Goal: Task Accomplishment & Management: Manage account settings

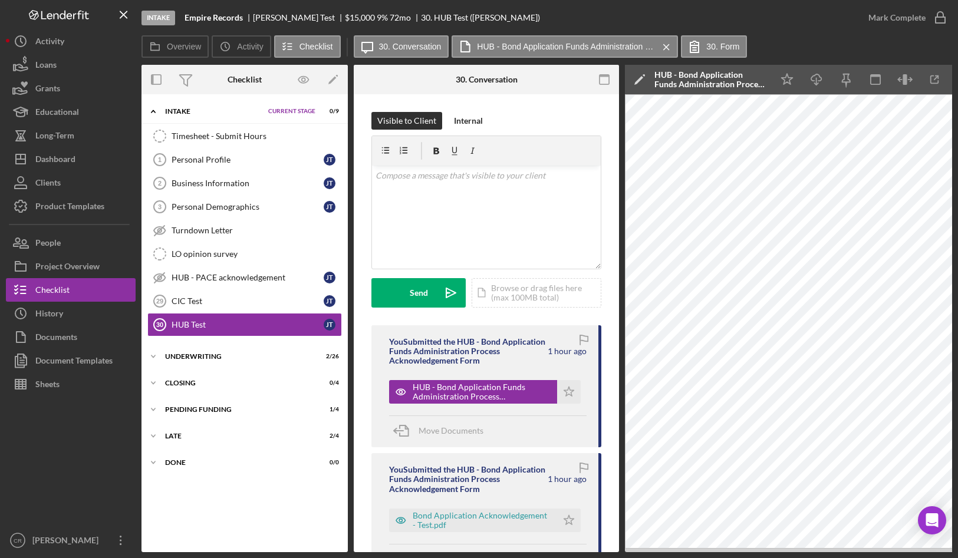
scroll to position [70, 0]
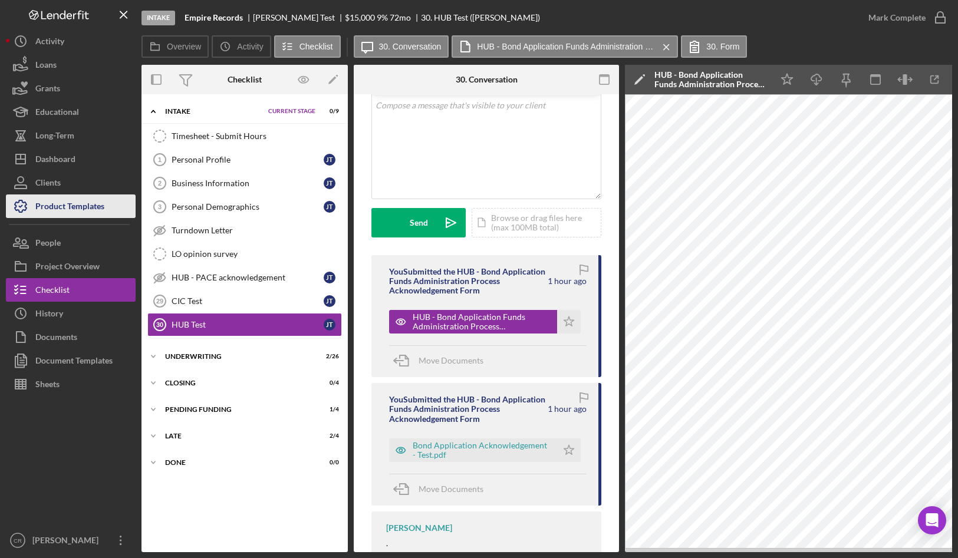
click at [89, 199] on div "Product Templates" at bounding box center [69, 207] width 69 height 27
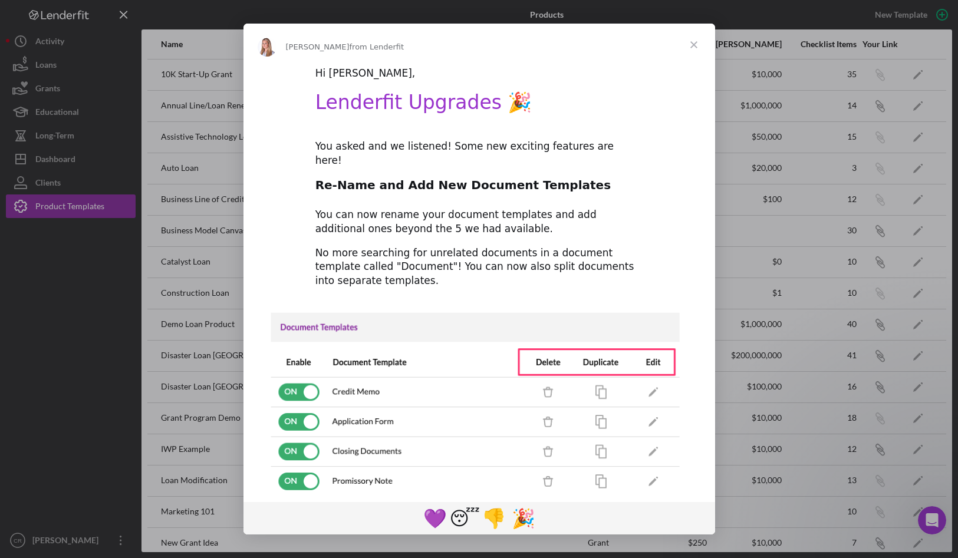
click at [695, 44] on span "Close" at bounding box center [693, 45] width 42 height 42
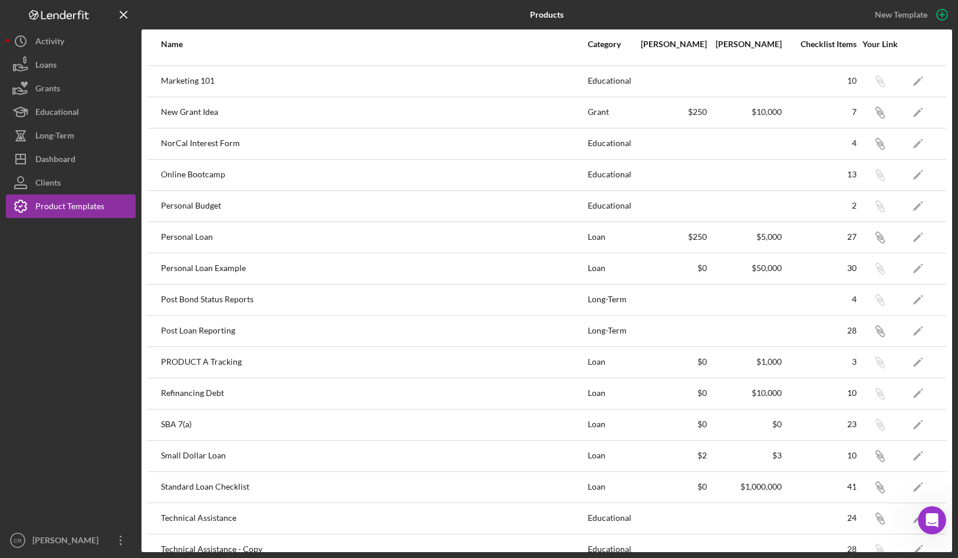
scroll to position [481, 0]
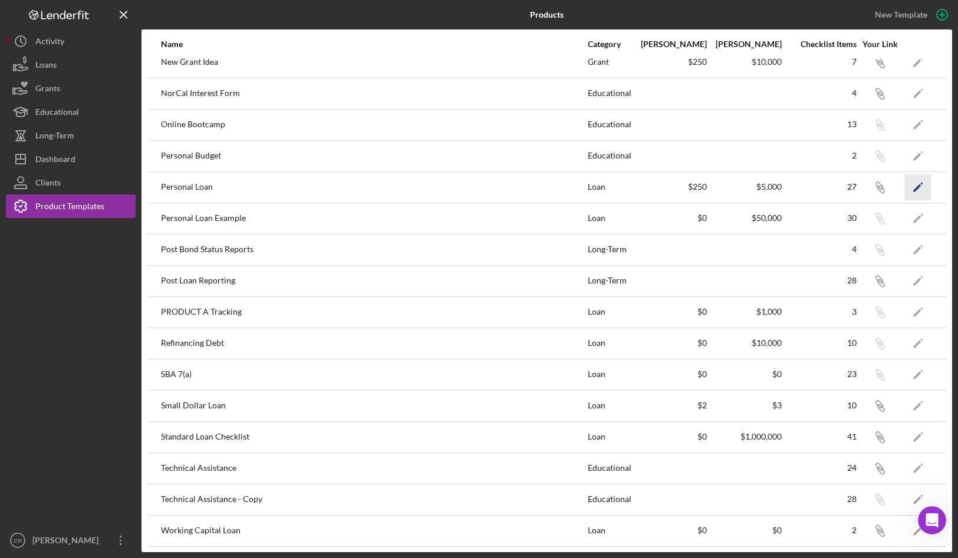
click at [909, 180] on icon "Icon/Edit" at bounding box center [918, 187] width 27 height 27
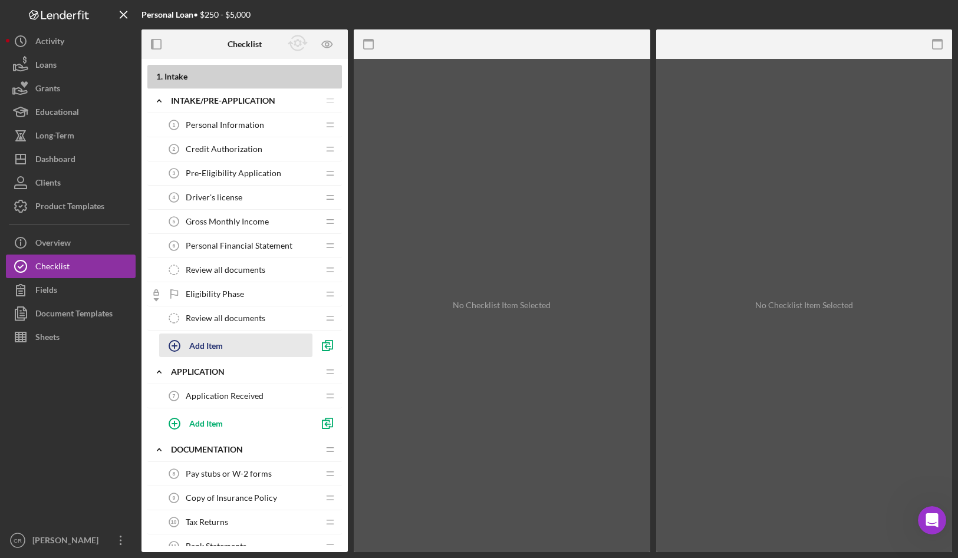
click at [209, 347] on div "Add Item" at bounding box center [206, 345] width 34 height 22
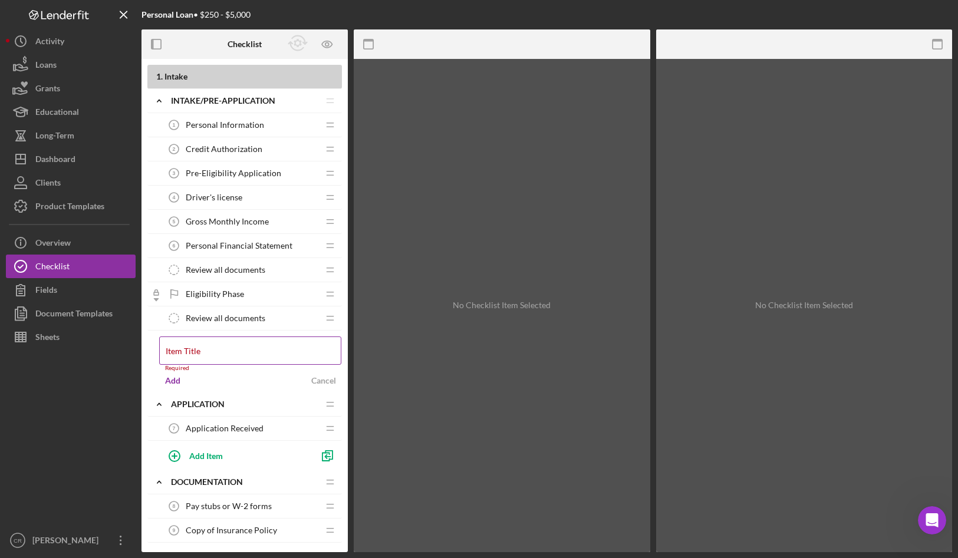
click at [200, 349] on label "Item Title" at bounding box center [183, 351] width 35 height 9
click at [233, 349] on input "Item Title" at bounding box center [250, 350] width 182 height 28
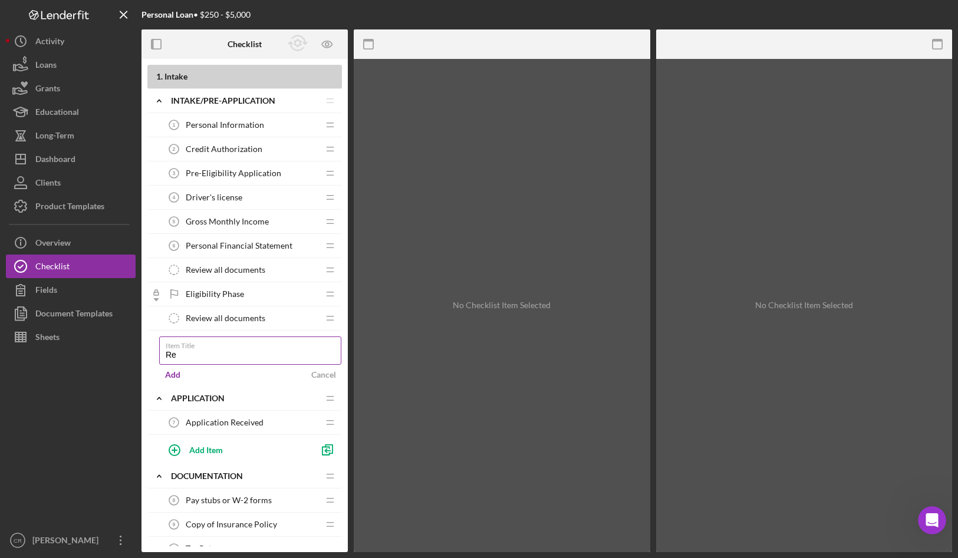
type input "R"
type input "S"
type input "Upload documents"
click at [170, 377] on div "Add" at bounding box center [172, 375] width 15 height 18
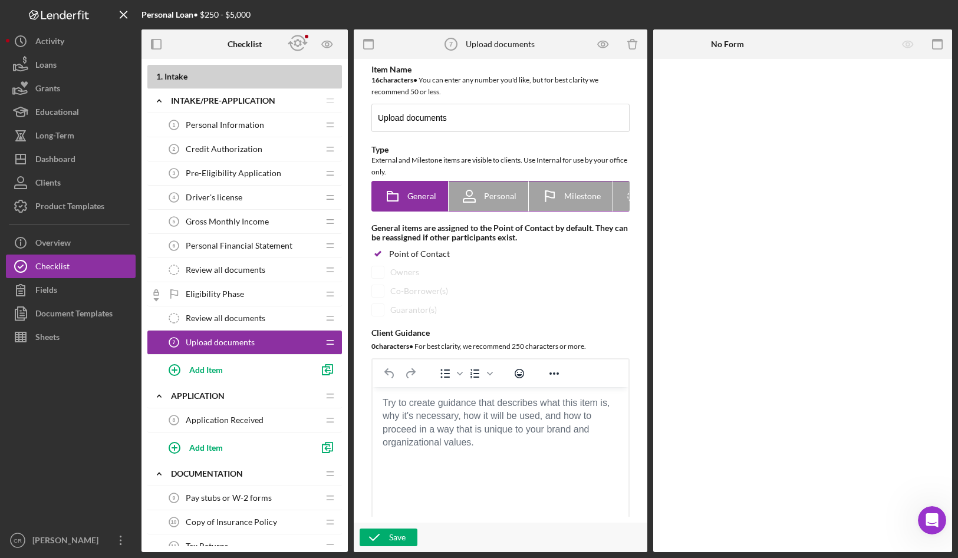
scroll to position [0, 62]
click at [564, 199] on icon "Icon/Checklist Item Internal" at bounding box center [573, 196] width 29 height 29
radio input "false"
radio input "true"
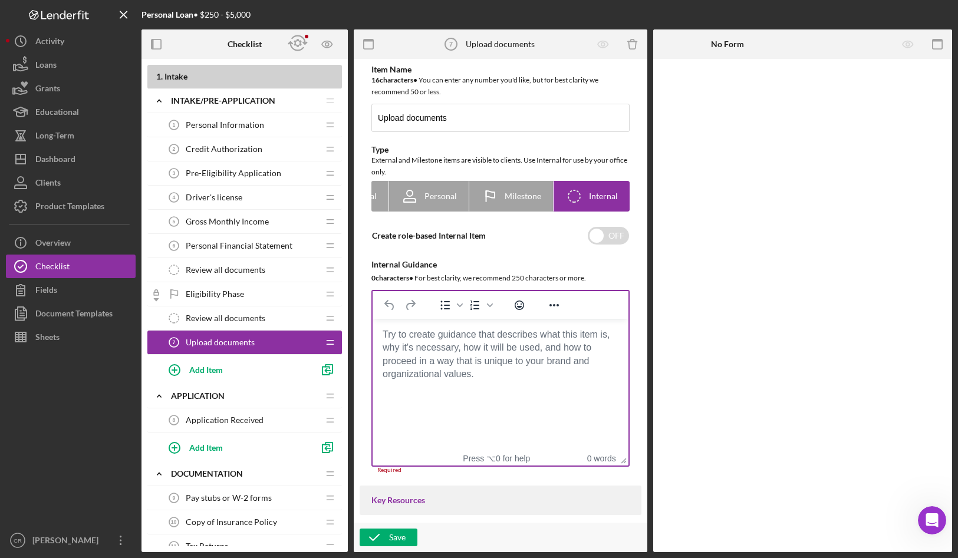
scroll to position [244, 0]
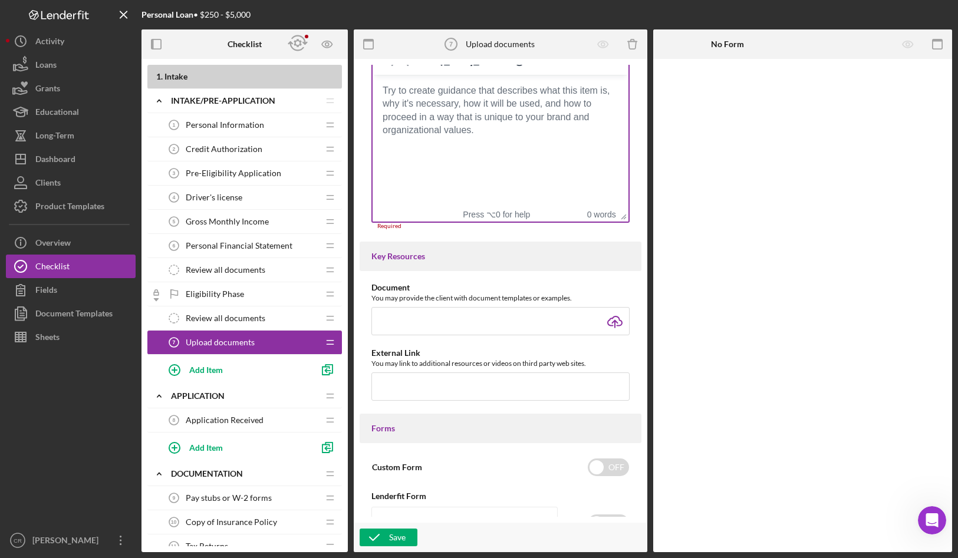
click at [423, 97] on body "Rich Text Area. Press ALT-0 for help." at bounding box center [500, 90] width 237 height 13
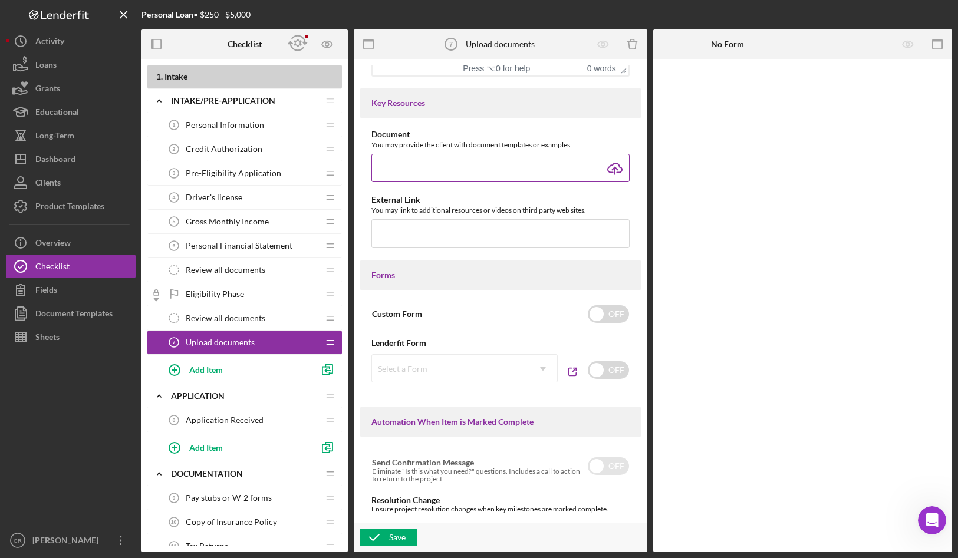
scroll to position [611, 0]
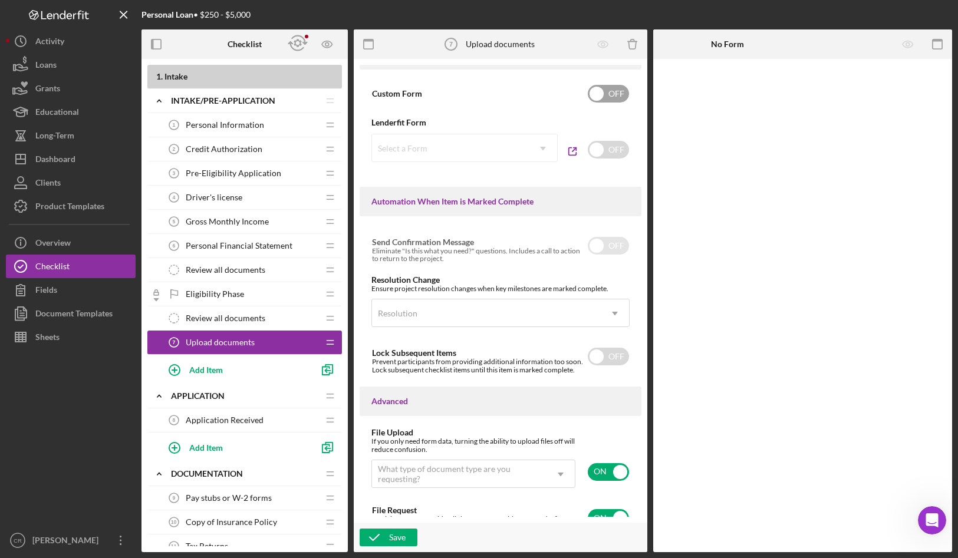
click at [607, 103] on input "checkbox" at bounding box center [608, 94] width 41 height 18
checkbox input "true"
click at [743, 93] on div "Add Form Element" at bounding box center [734, 92] width 69 height 24
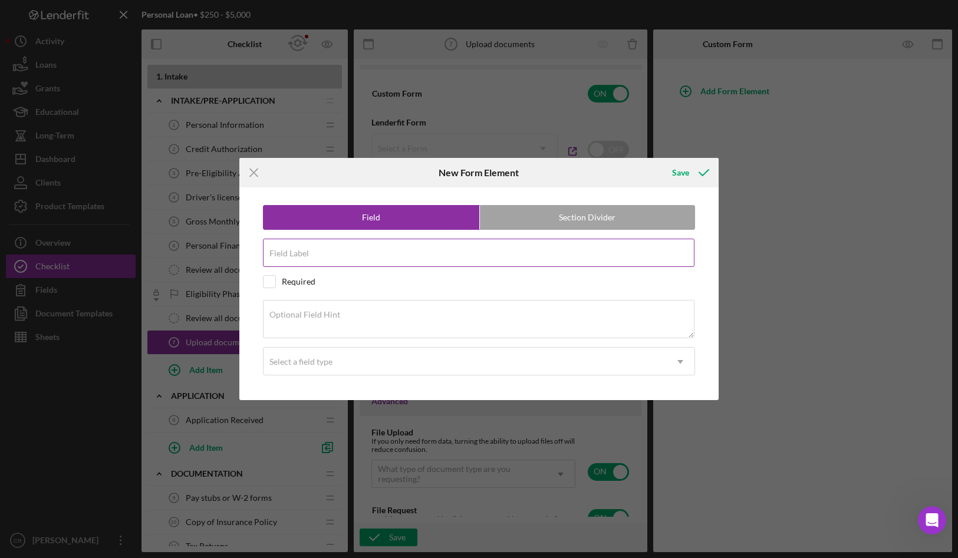
click at [424, 255] on input "Field Label" at bounding box center [478, 253] width 431 height 28
type input "Did you upload documents?"
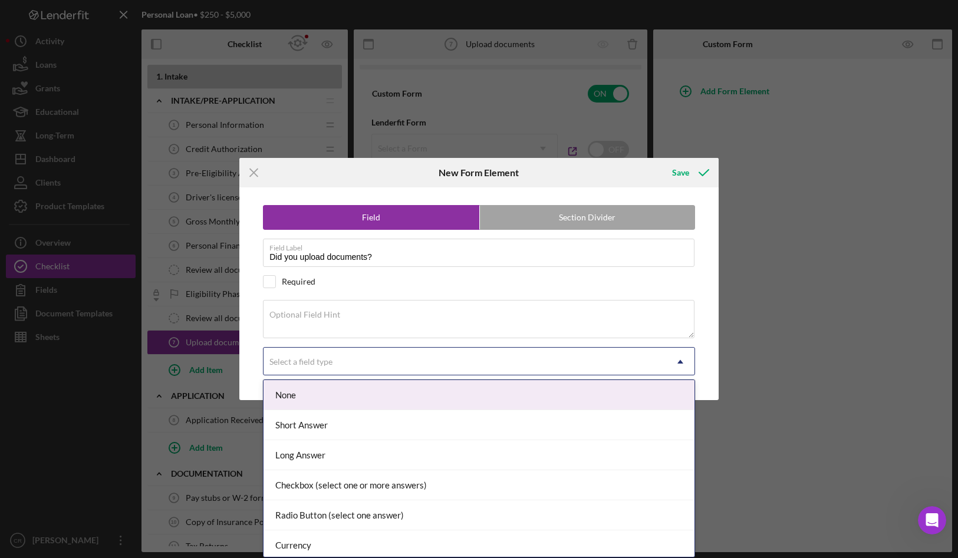
click at [396, 359] on div "Select a field type" at bounding box center [464, 361] width 402 height 27
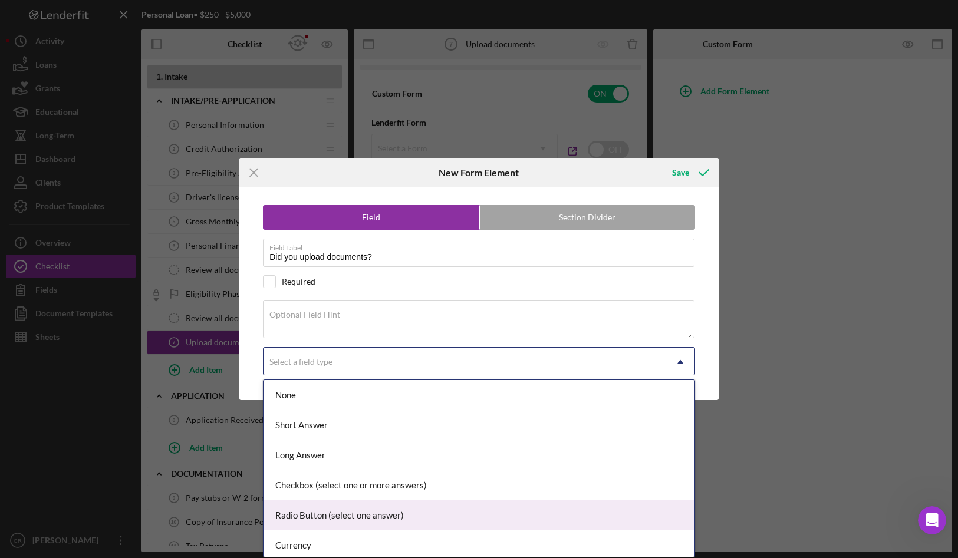
click at [384, 502] on div "Radio Button (select one answer)" at bounding box center [478, 515] width 431 height 30
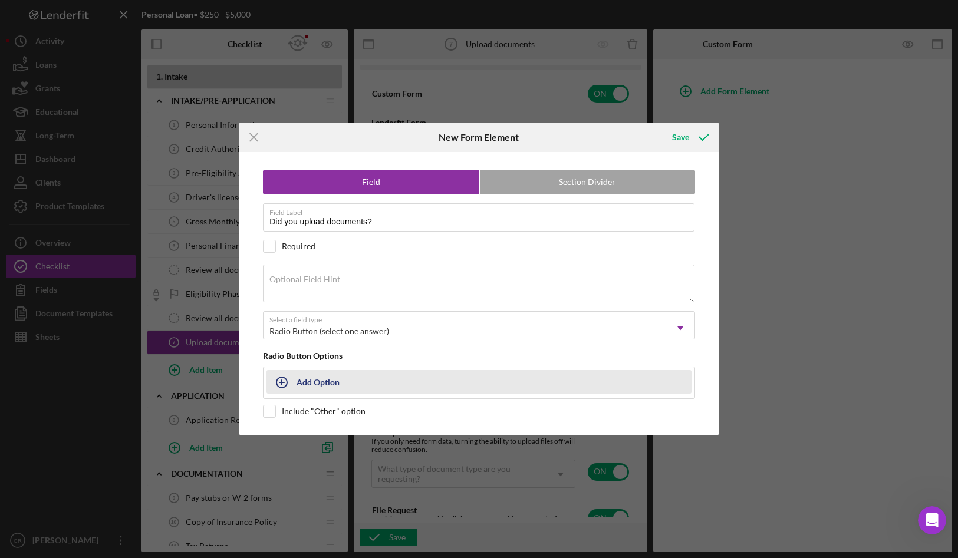
click at [330, 377] on div "Add Option" at bounding box center [317, 382] width 43 height 22
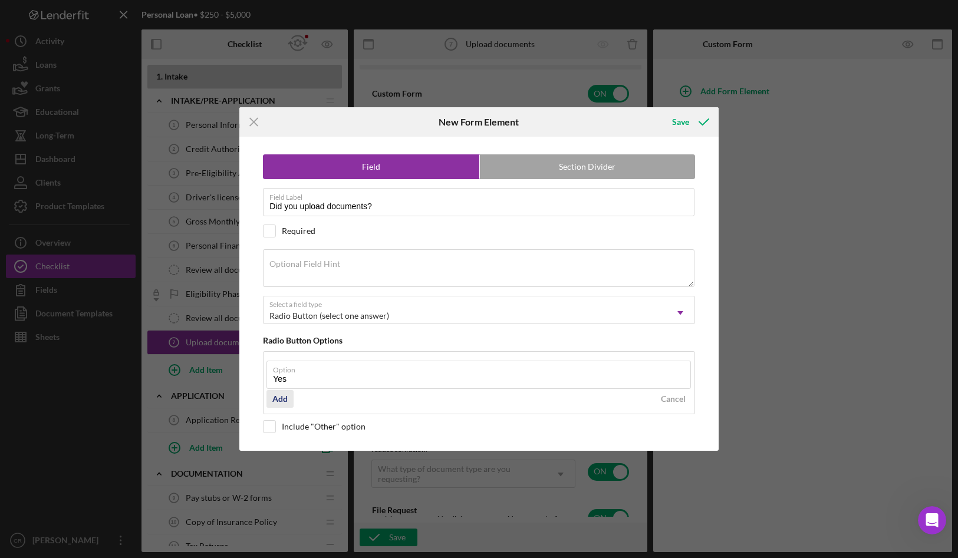
type input "Yes"
click at [279, 402] on div "Add" at bounding box center [279, 399] width 15 height 18
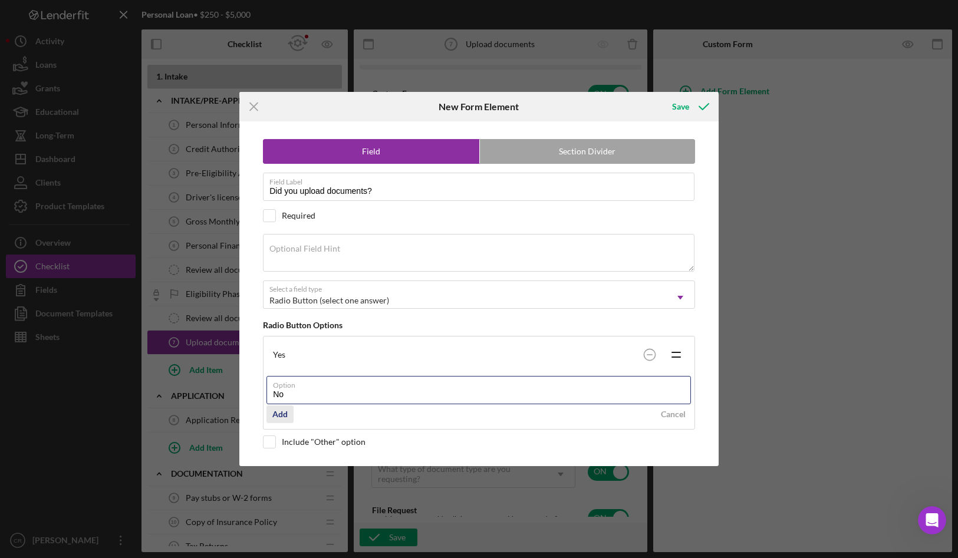
type input "No"
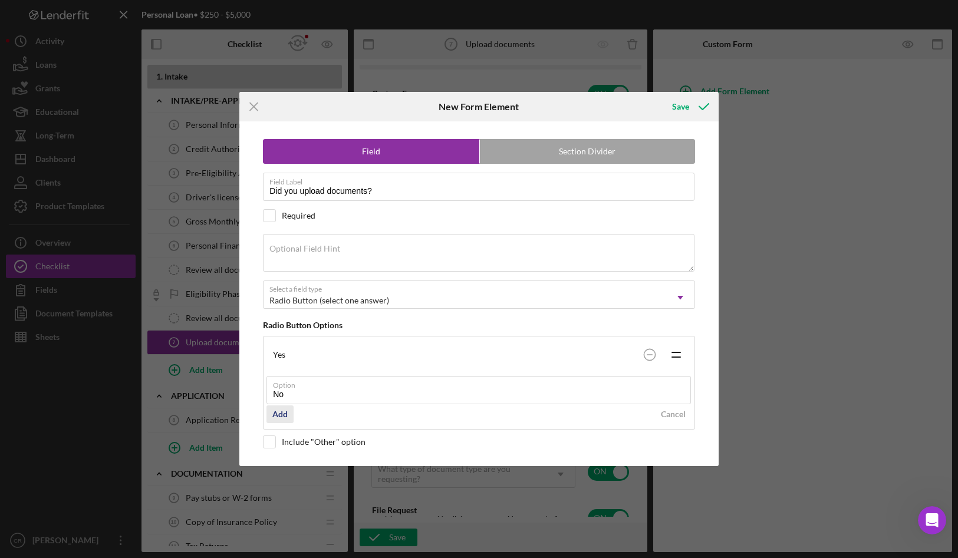
click at [276, 417] on div "Add" at bounding box center [279, 414] width 15 height 18
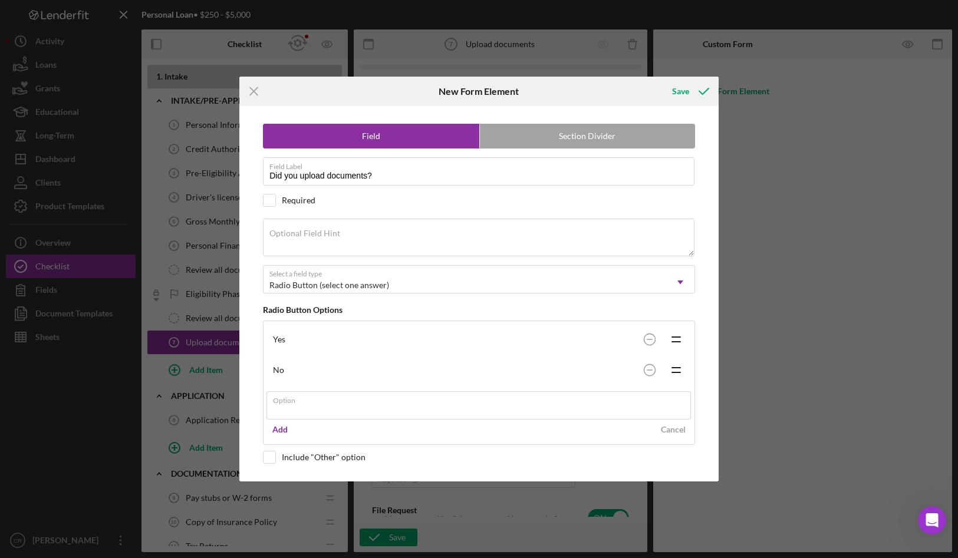
click at [689, 90] on div "Icon/Menu Close New Form Element Save Field Section Divider Field Label Did you…" at bounding box center [479, 279] width 958 height 558
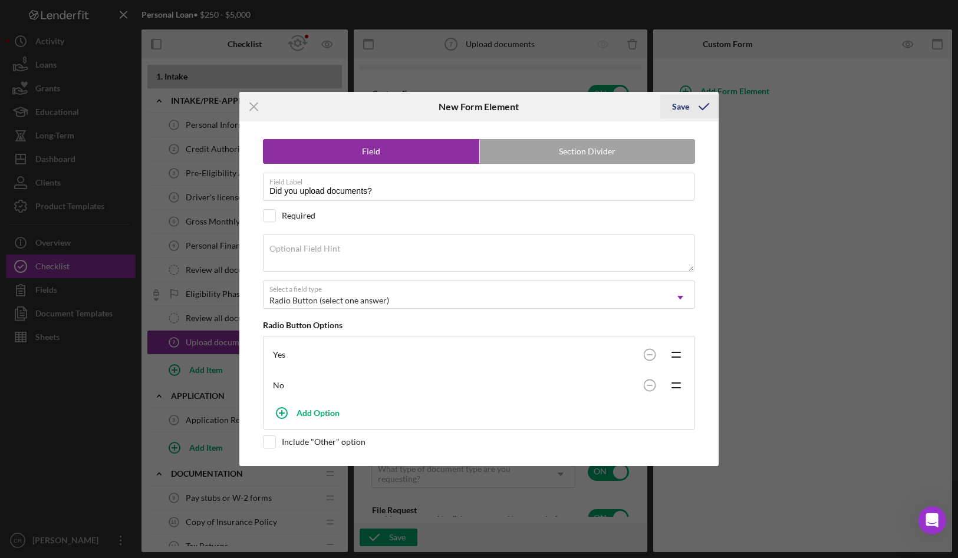
click at [684, 110] on div "Save" at bounding box center [680, 107] width 17 height 24
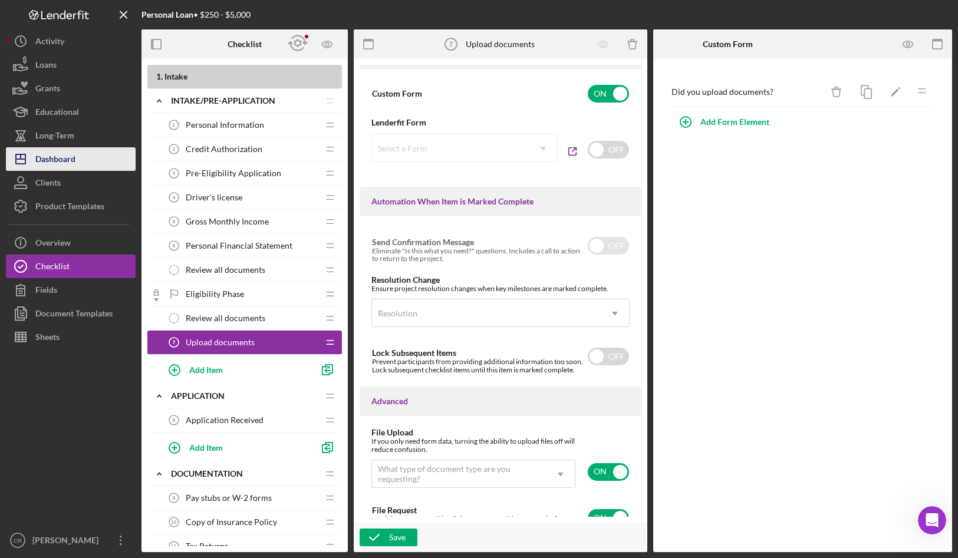
click at [68, 163] on div "Dashboard" at bounding box center [55, 160] width 40 height 27
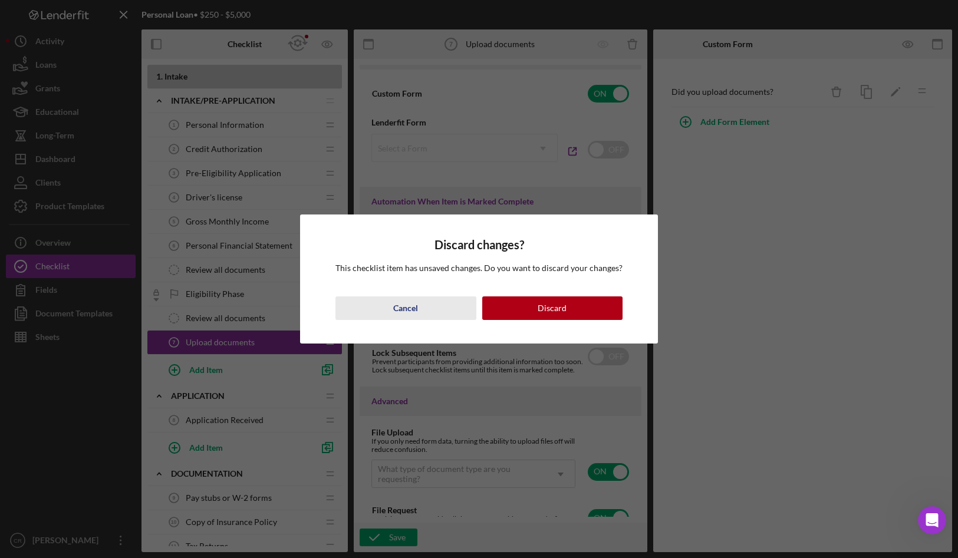
click at [407, 309] on div "Cancel" at bounding box center [405, 308] width 25 height 24
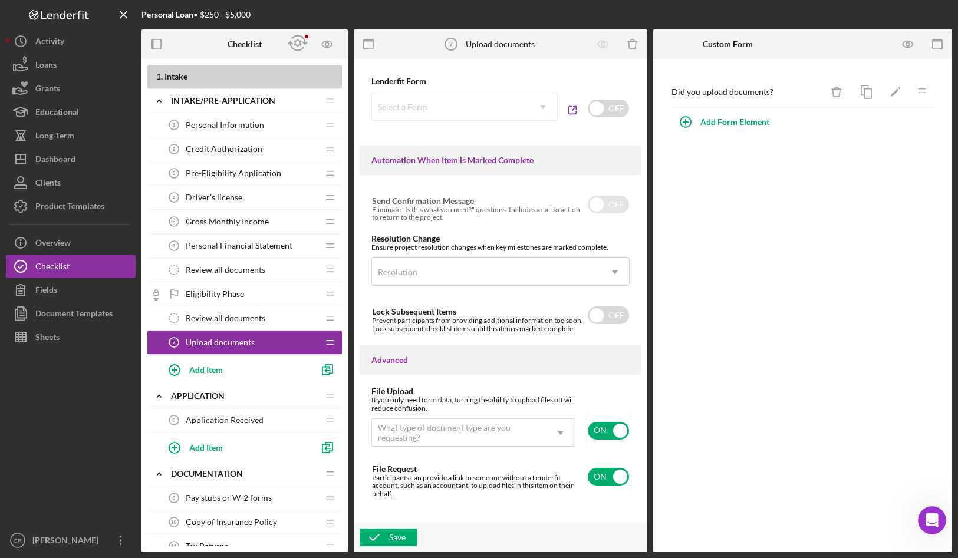
scroll to position [684, 0]
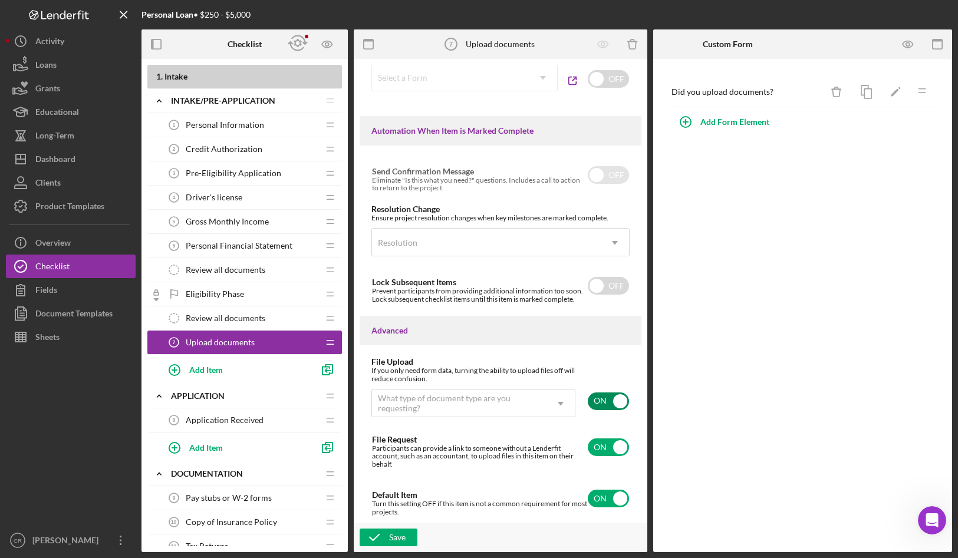
click at [617, 392] on input "checkbox" at bounding box center [608, 401] width 41 height 18
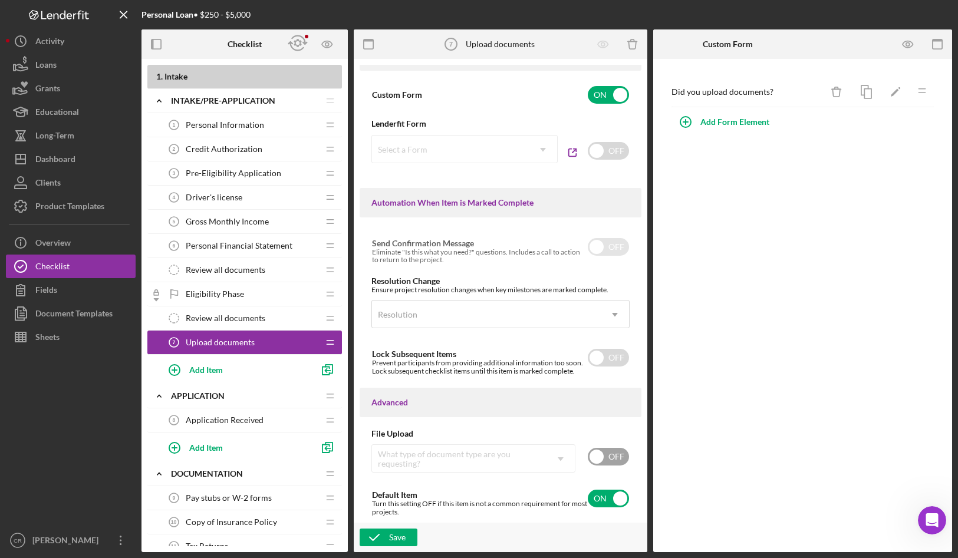
click at [603, 457] on input "checkbox" at bounding box center [608, 457] width 41 height 18
checkbox input "true"
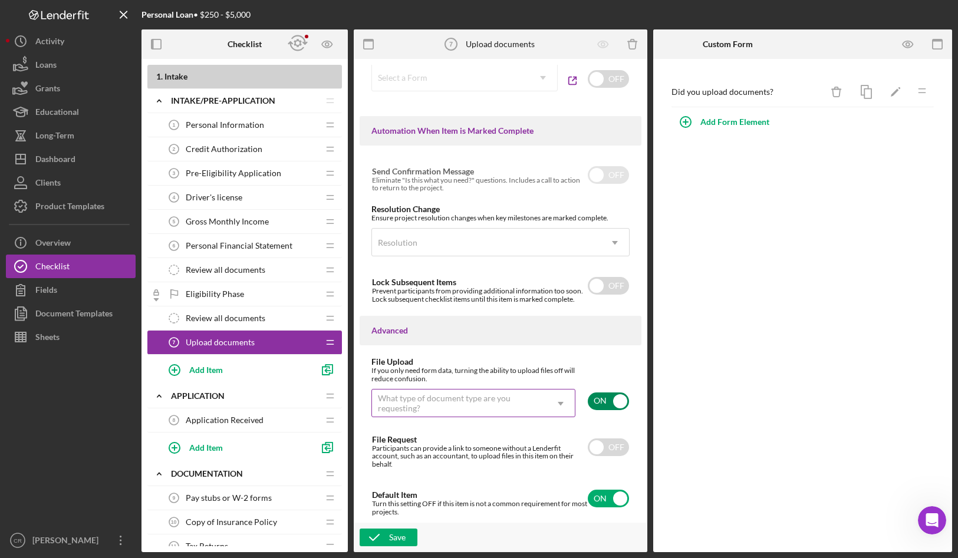
click at [489, 398] on div "What type of document type are you requesting?" at bounding box center [459, 403] width 163 height 19
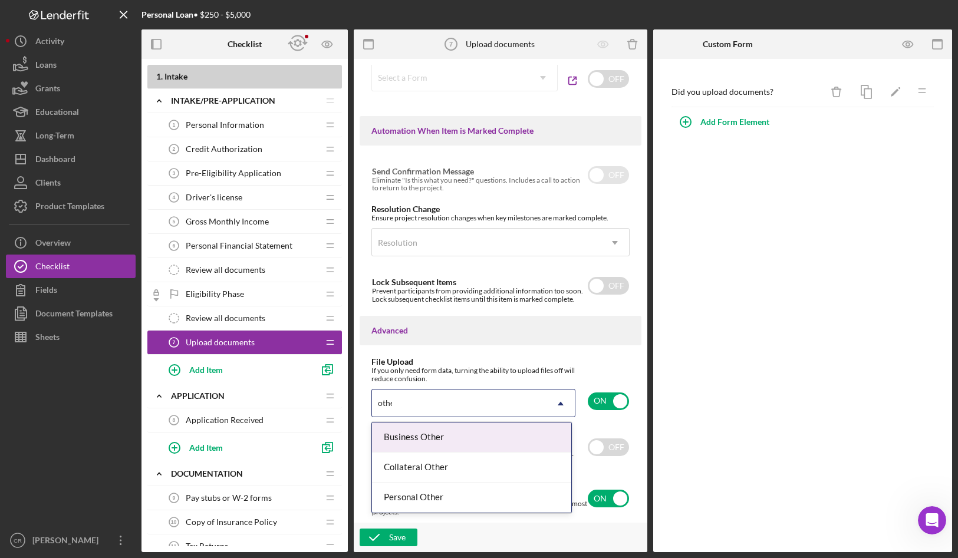
type input "other"
click at [451, 438] on div "Business Other" at bounding box center [471, 438] width 199 height 30
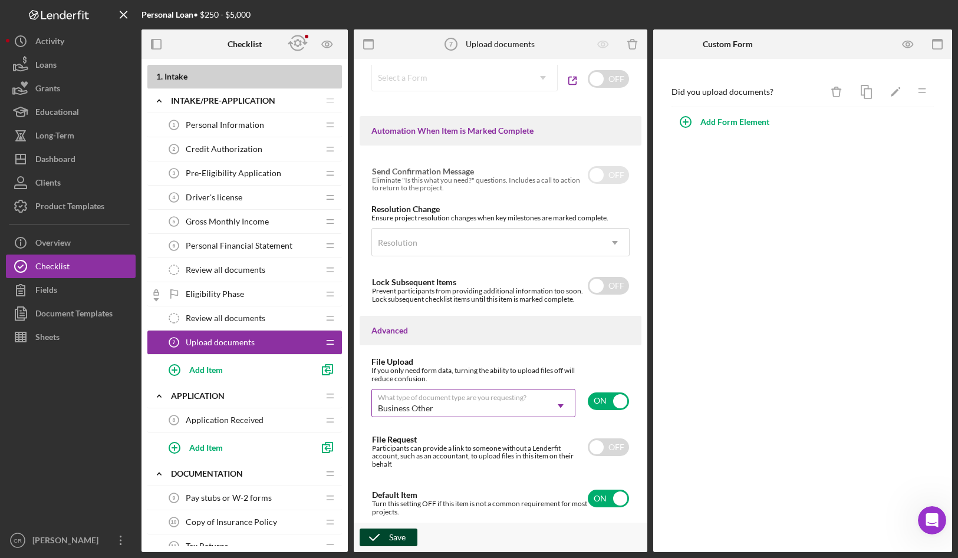
click at [401, 536] on div "Save" at bounding box center [397, 538] width 17 height 18
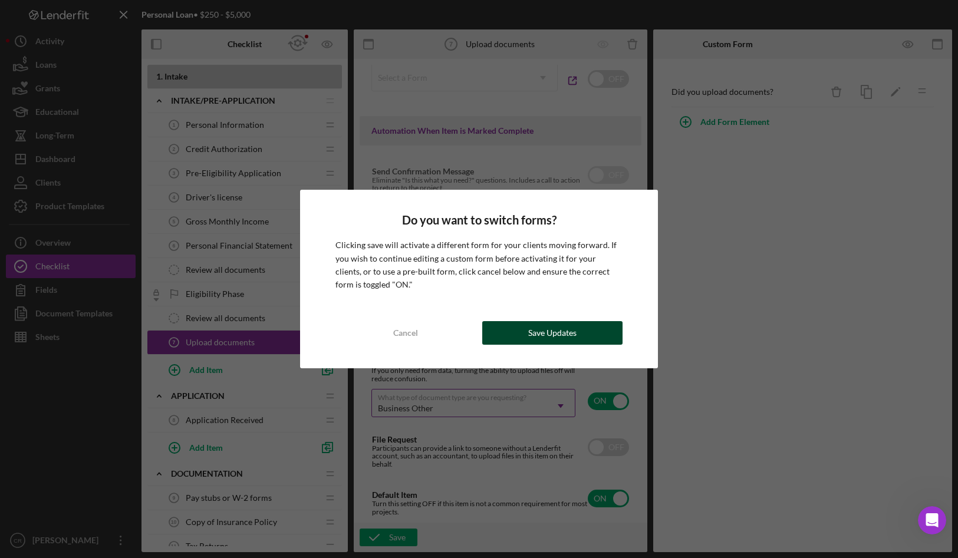
click at [586, 331] on button "Save Updates" at bounding box center [552, 333] width 141 height 24
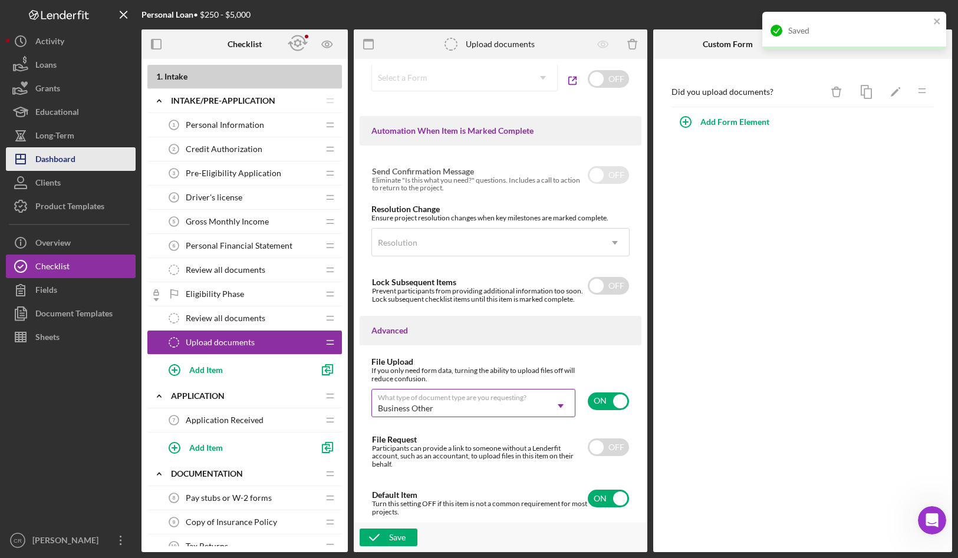
click at [86, 166] on button "Icon/Dashboard Dashboard" at bounding box center [71, 159] width 130 height 24
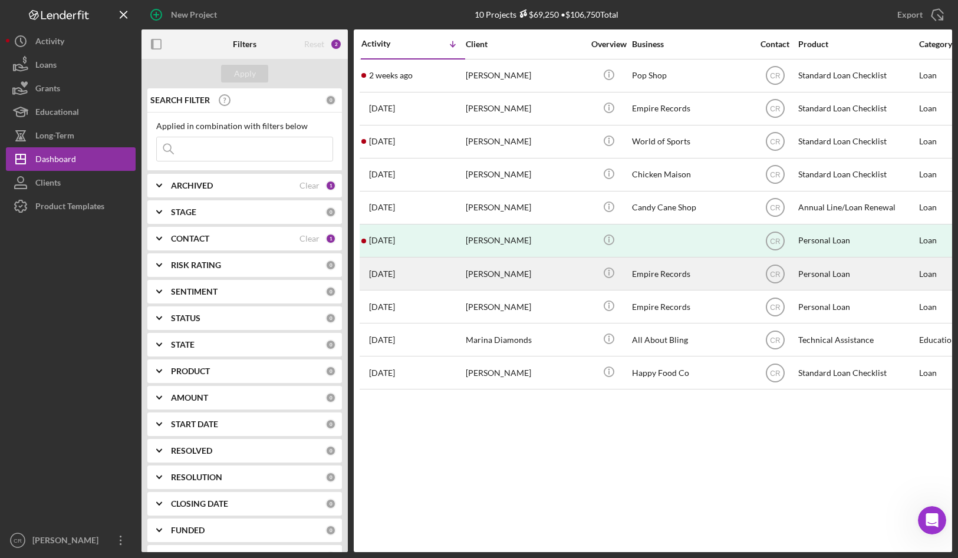
click at [514, 275] on div "[PERSON_NAME]" at bounding box center [525, 273] width 118 height 31
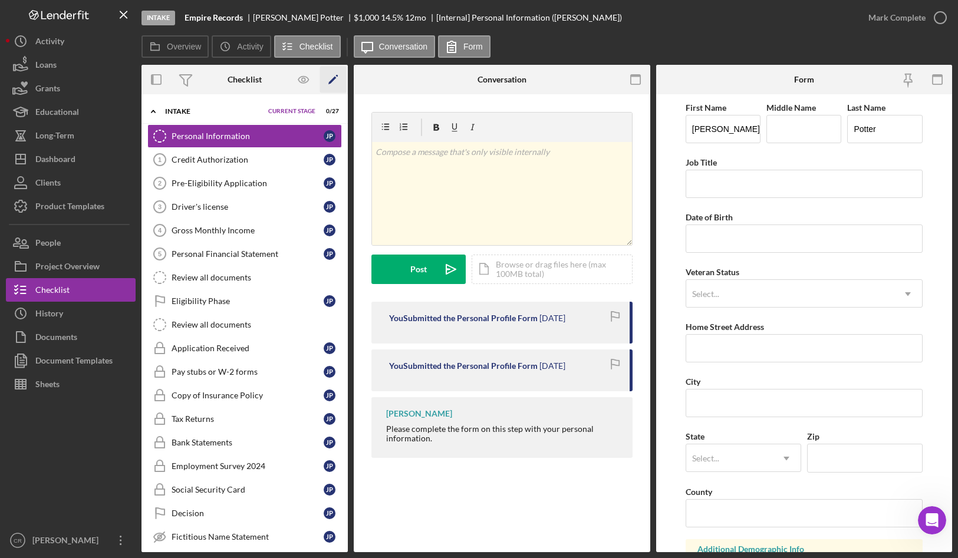
click at [335, 78] on icon "Icon/Edit" at bounding box center [333, 80] width 27 height 27
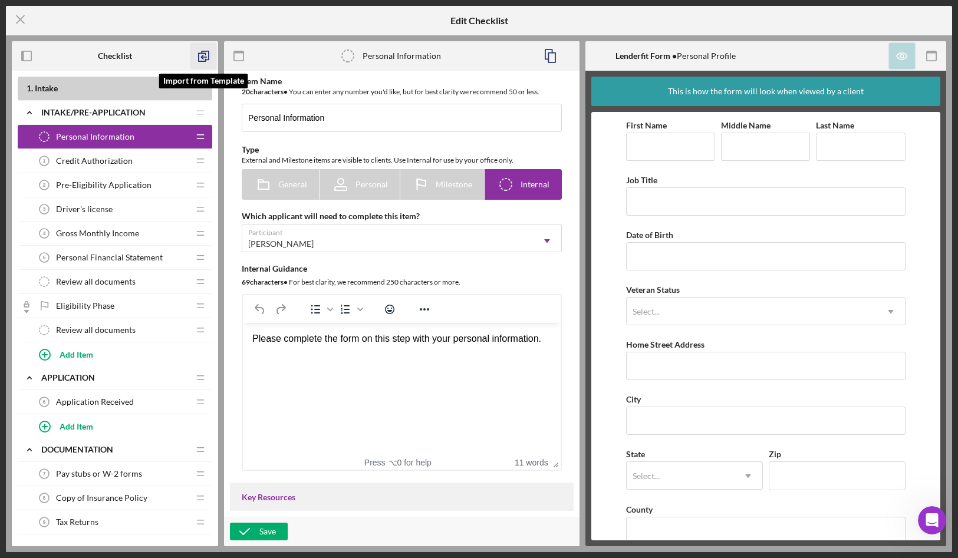
click at [203, 52] on icon "button" at bounding box center [203, 56] width 27 height 27
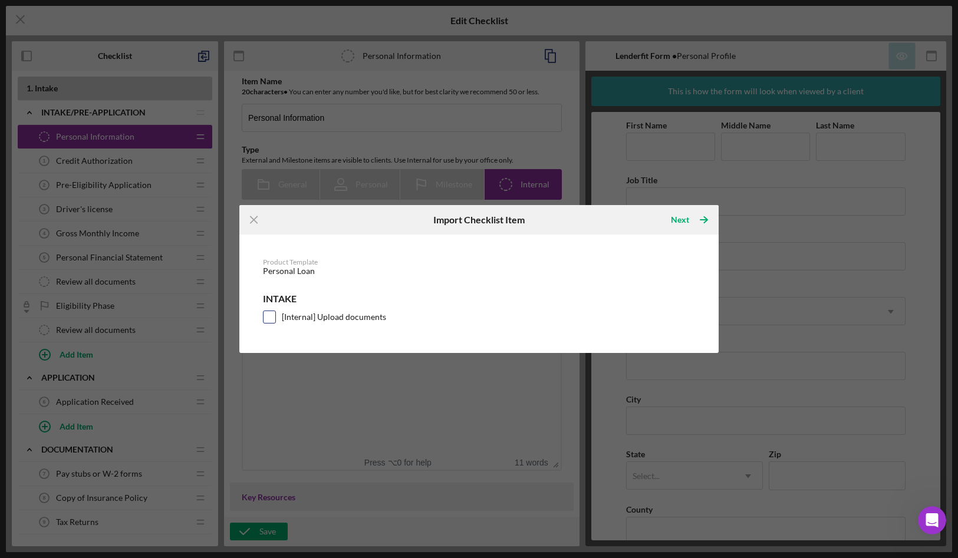
click at [263, 314] on div at bounding box center [269, 317] width 13 height 13
click at [272, 316] on input "[Internal] Upload documents" at bounding box center [269, 317] width 12 height 12
checkbox input "true"
click at [687, 219] on div "Next" at bounding box center [680, 220] width 18 height 24
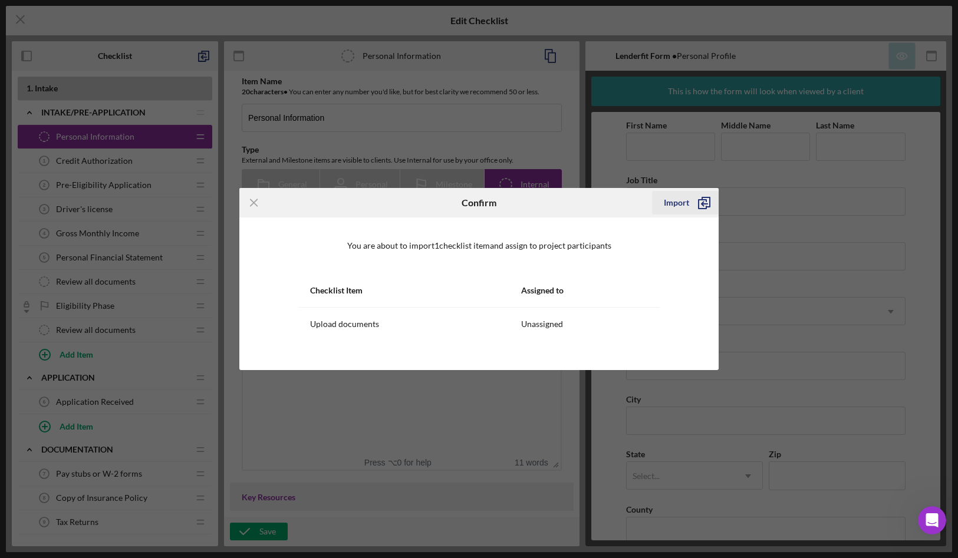
click at [680, 204] on div "Import" at bounding box center [676, 203] width 25 height 24
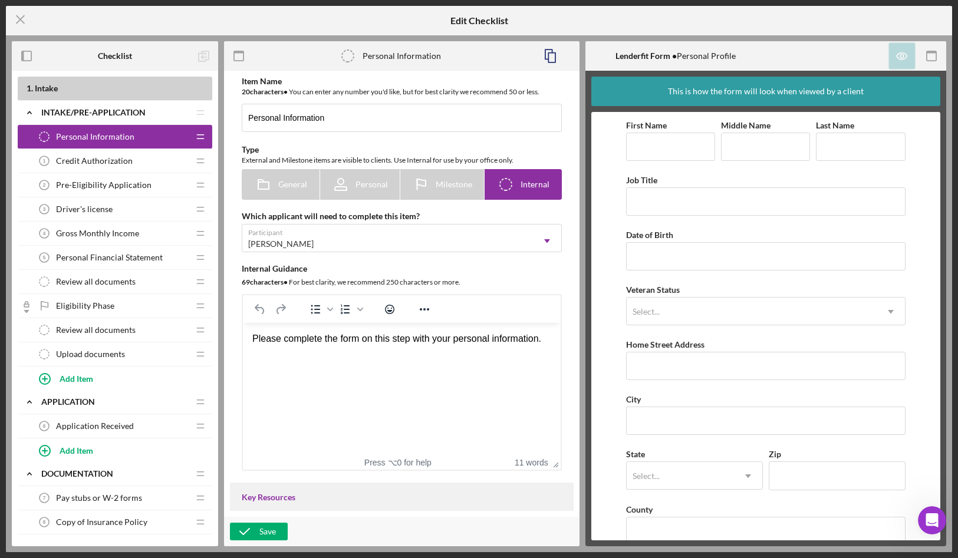
click at [113, 354] on span "Upload documents" at bounding box center [90, 353] width 69 height 9
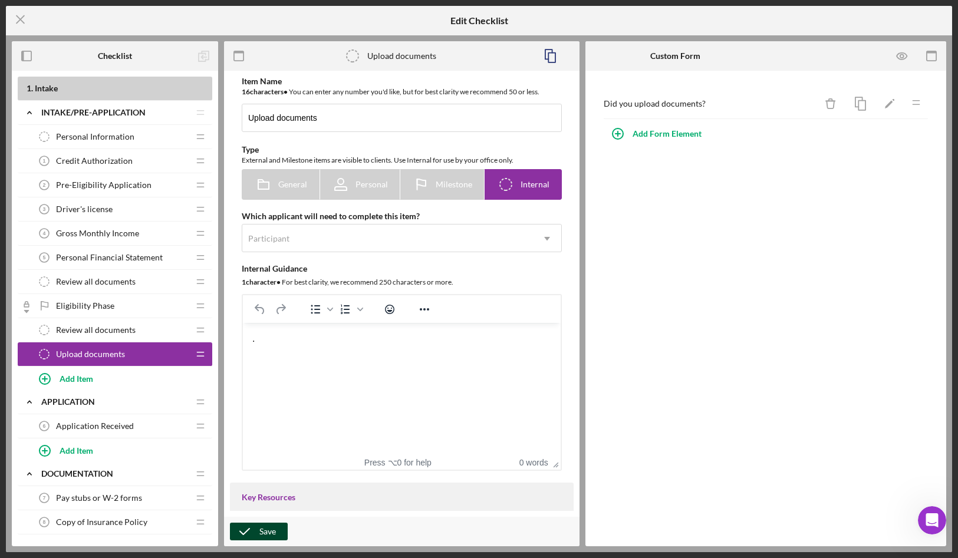
click at [282, 537] on button "Save" at bounding box center [259, 532] width 58 height 18
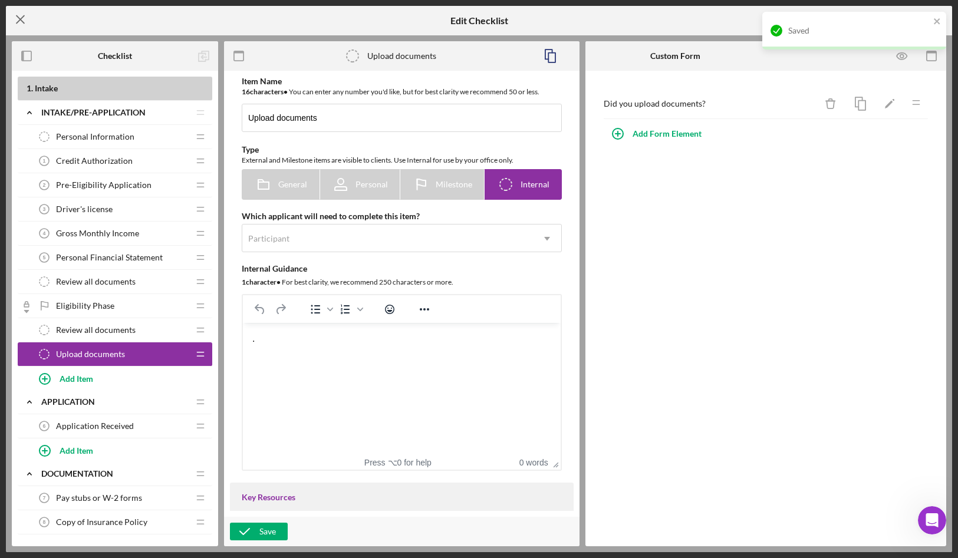
click at [19, 18] on line at bounding box center [21, 20] width 8 height 8
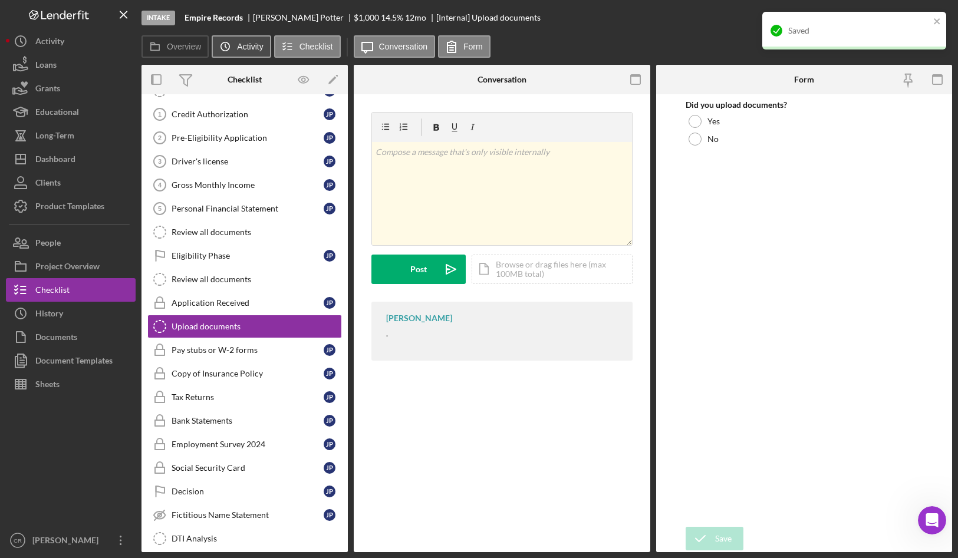
scroll to position [48, 0]
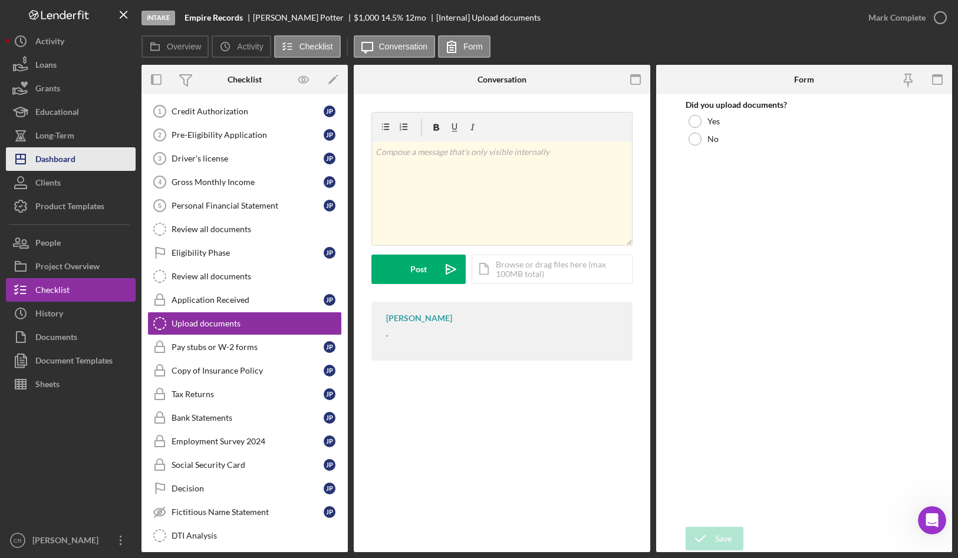
click at [56, 151] on div "Dashboard" at bounding box center [55, 160] width 40 height 27
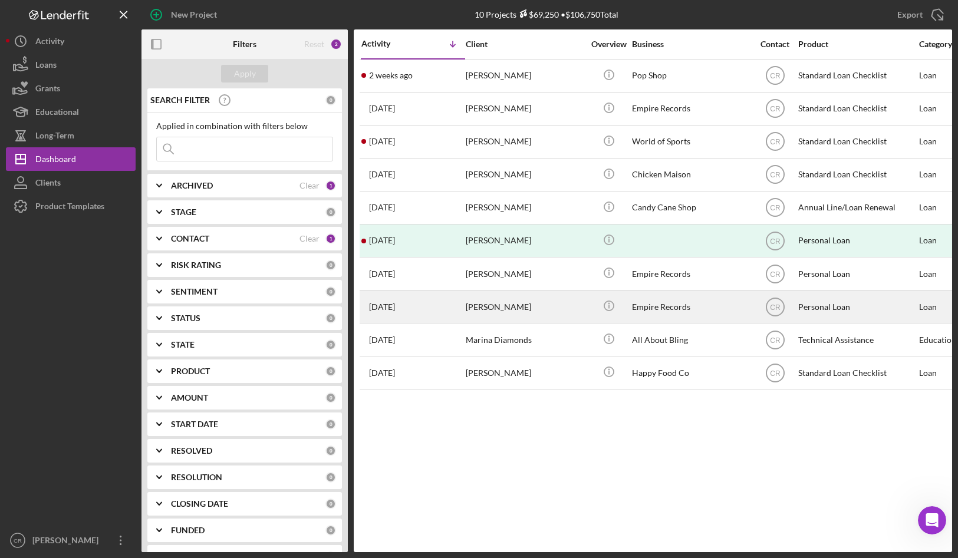
click at [517, 314] on div "[PERSON_NAME]" at bounding box center [525, 306] width 118 height 31
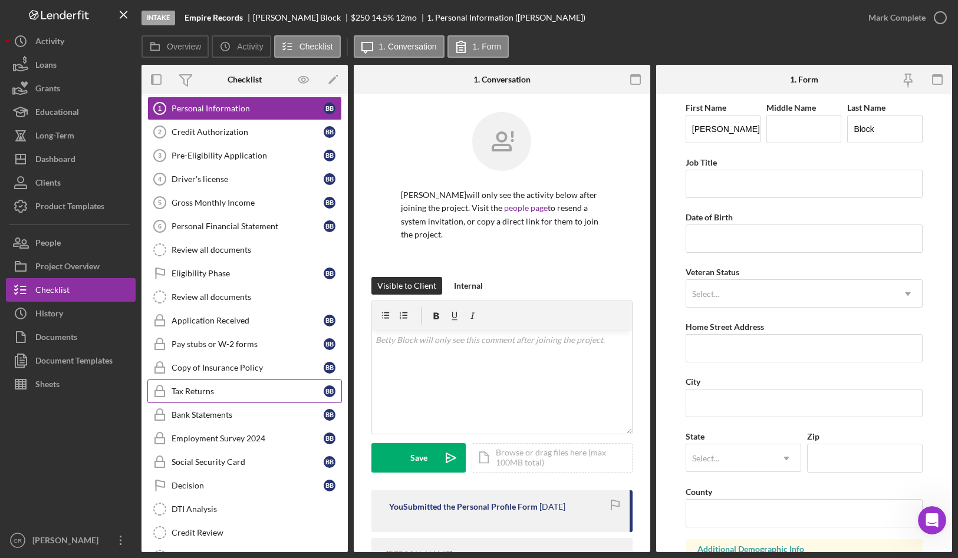
scroll to position [93, 0]
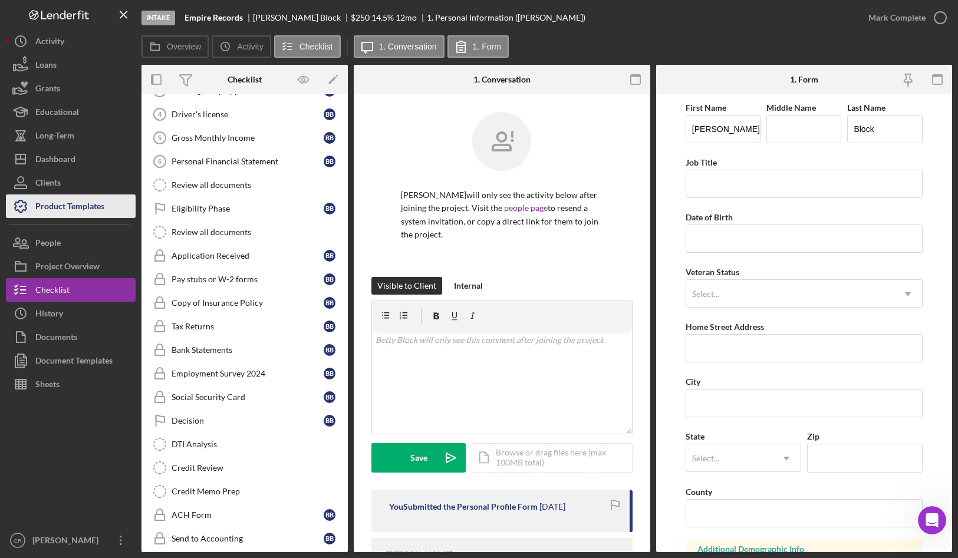
click at [70, 206] on div "Product Templates" at bounding box center [69, 207] width 69 height 27
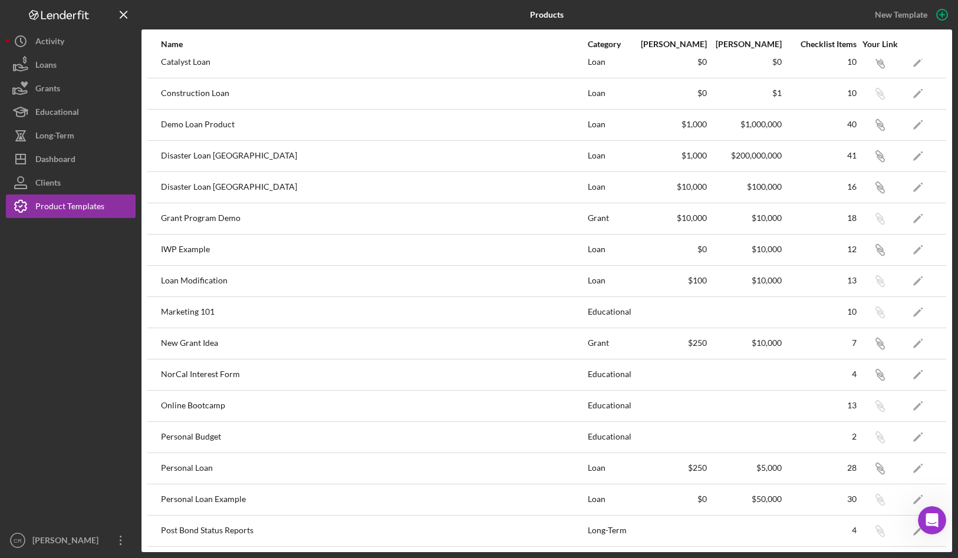
scroll to position [127, 0]
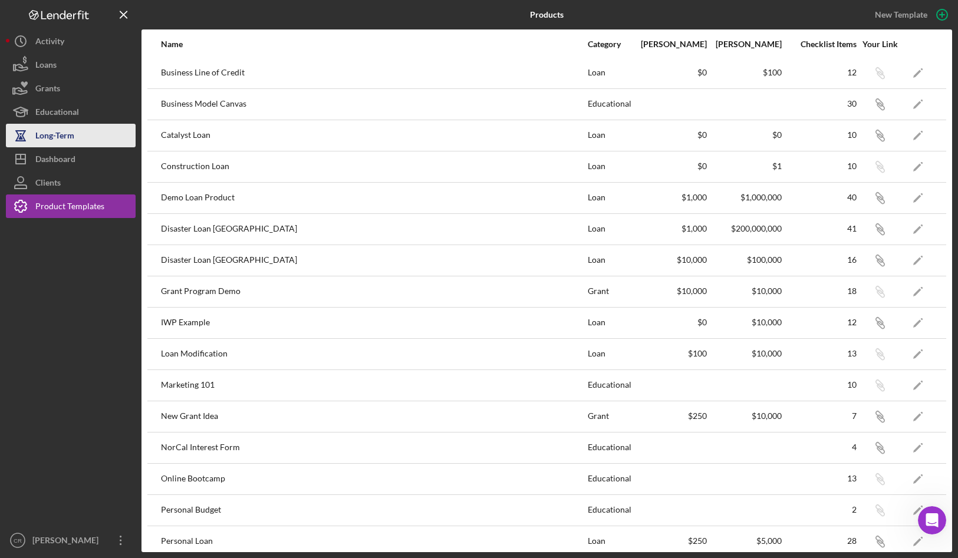
click at [75, 133] on button "Long-Term" at bounding box center [71, 136] width 130 height 24
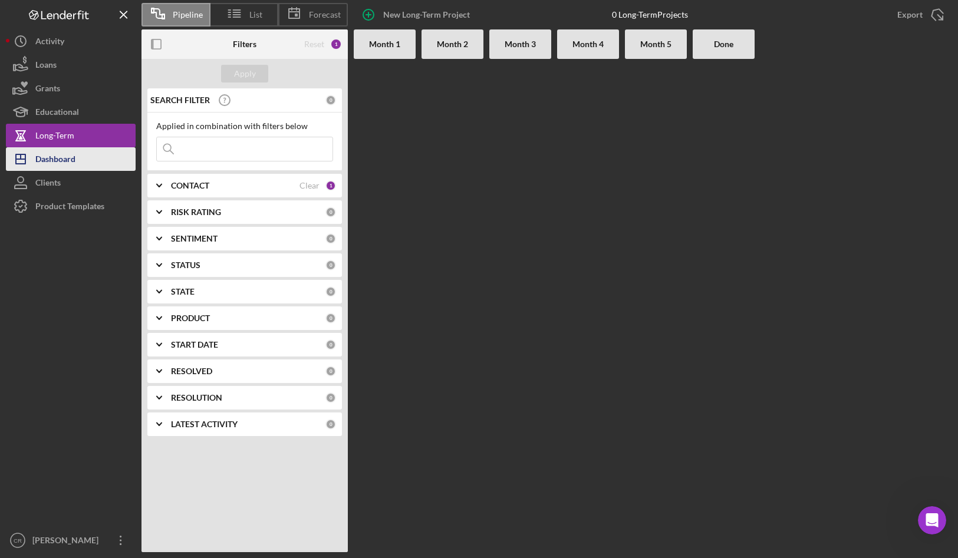
click at [73, 167] on div "Dashboard" at bounding box center [55, 160] width 40 height 27
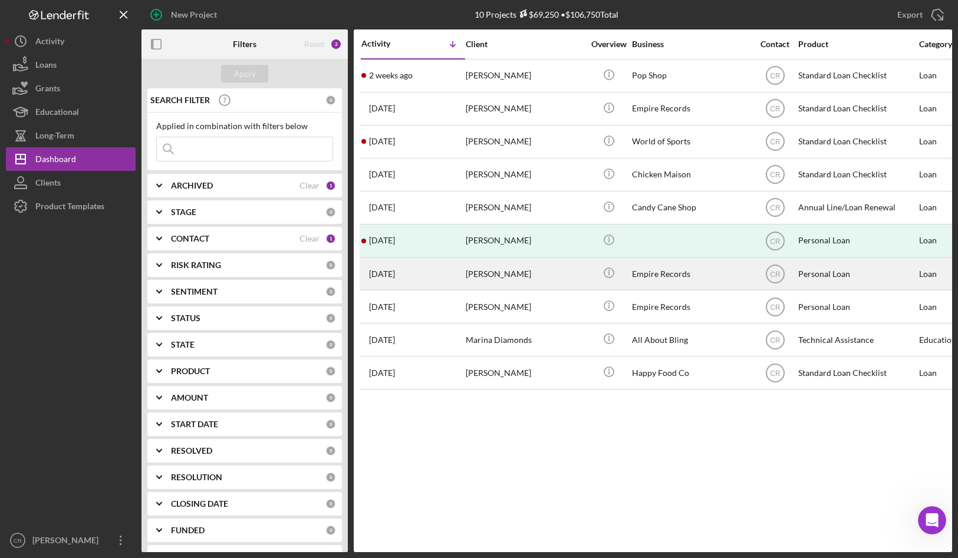
click at [506, 274] on div "[PERSON_NAME]" at bounding box center [525, 273] width 118 height 31
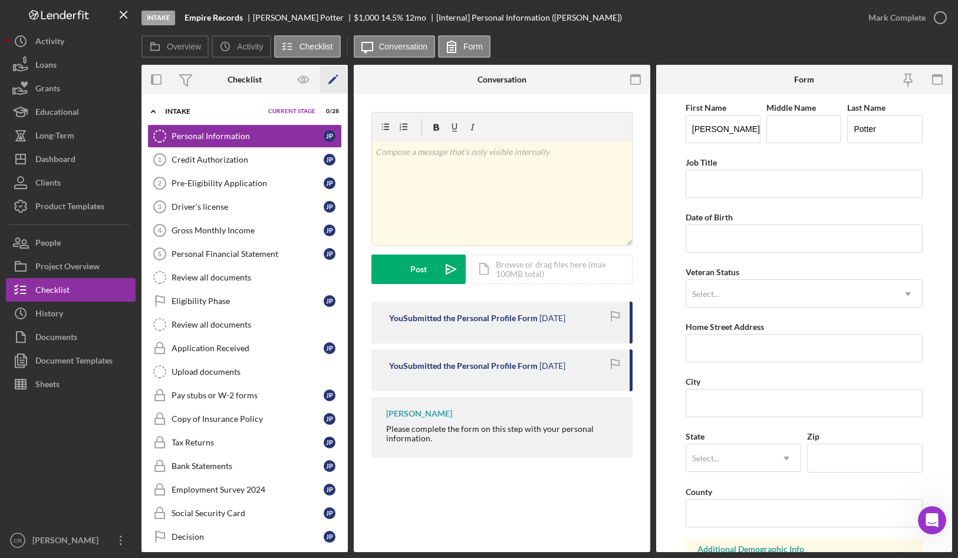
click at [339, 80] on icon "Icon/Edit" at bounding box center [333, 80] width 27 height 27
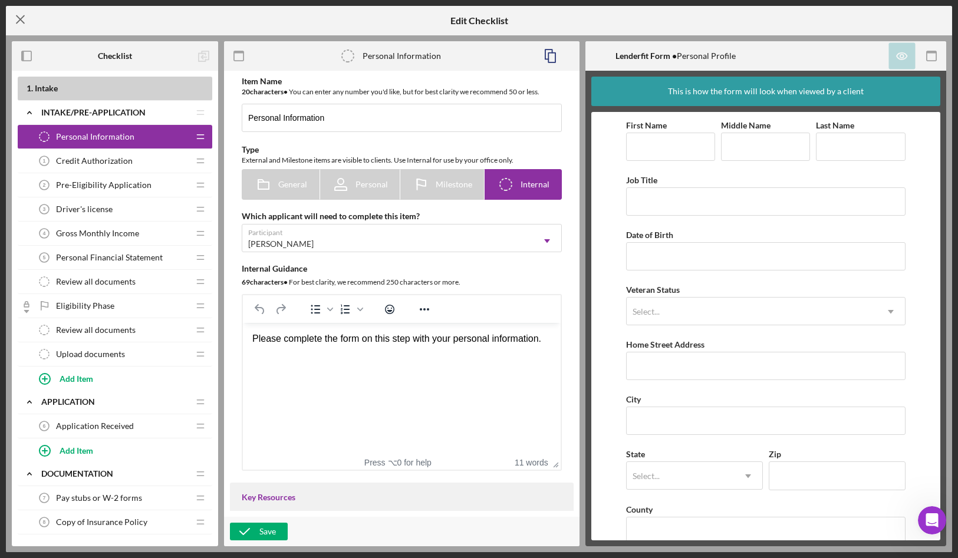
click at [22, 21] on line at bounding box center [21, 20] width 8 height 8
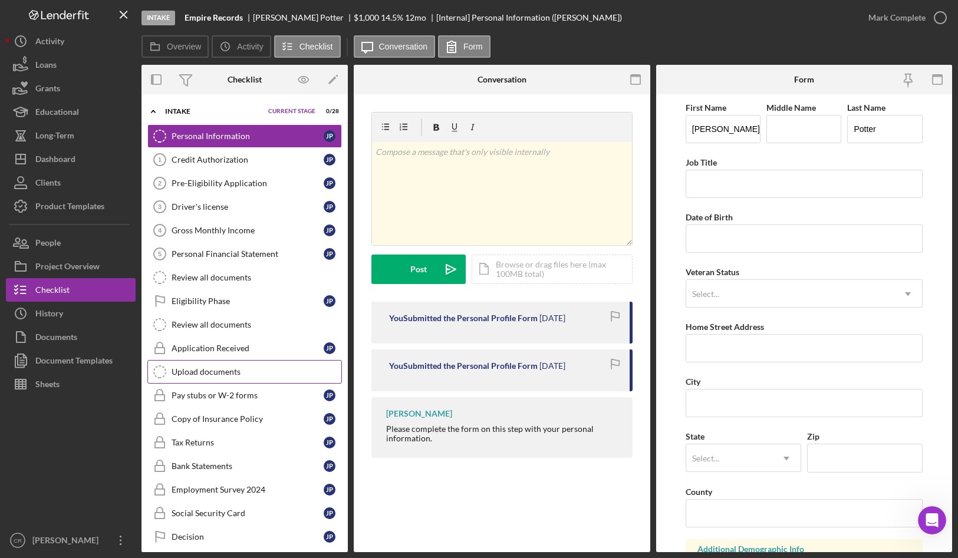
click at [226, 367] on div "Upload documents" at bounding box center [256, 371] width 170 height 9
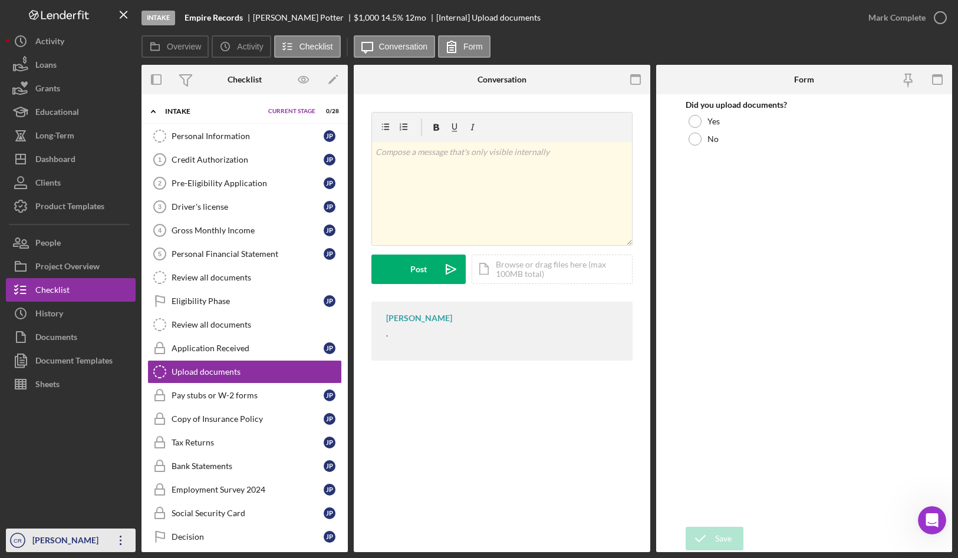
click at [52, 542] on div "[PERSON_NAME]" at bounding box center [67, 542] width 77 height 27
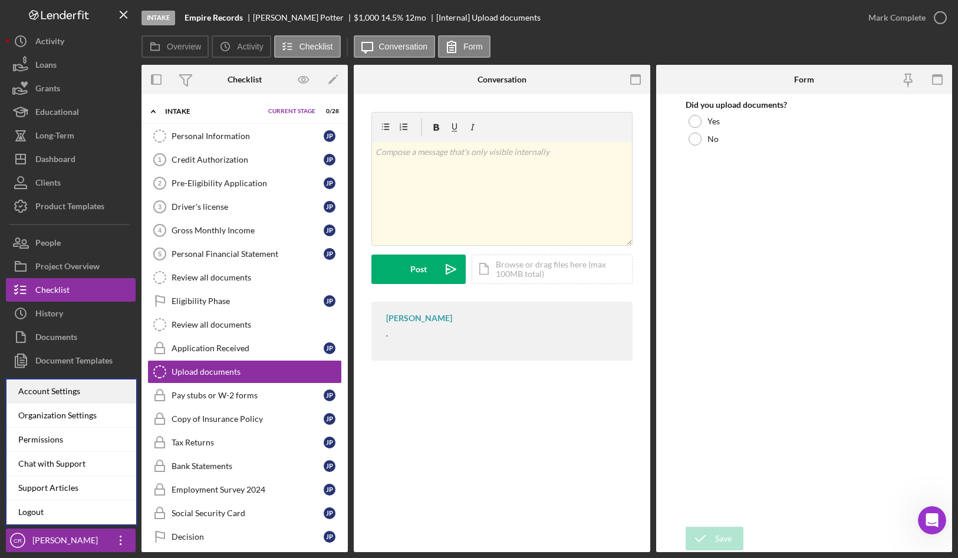
click at [63, 390] on div "Account Settings" at bounding box center [71, 392] width 130 height 24
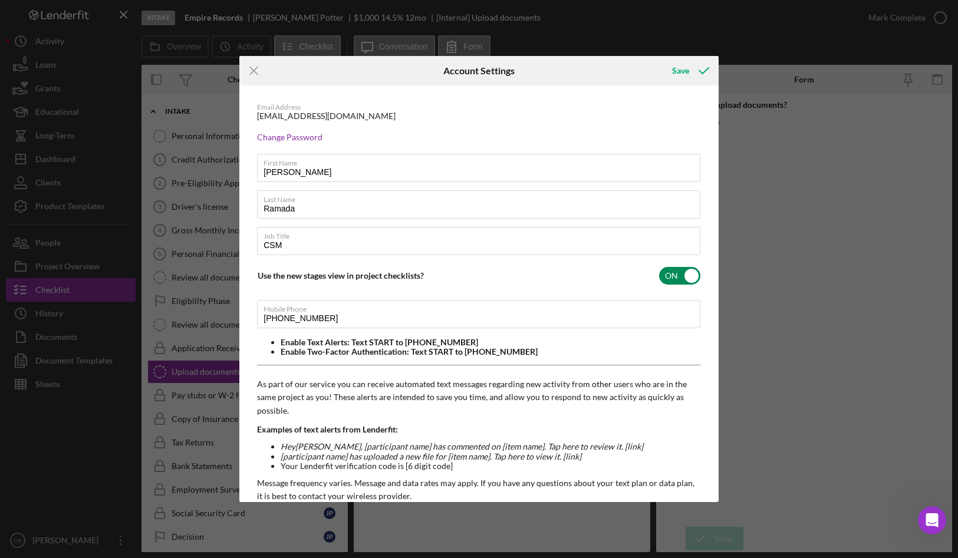
click at [681, 275] on input "checkbox" at bounding box center [679, 276] width 41 height 18
checkbox input "false"
click at [679, 69] on div "Save" at bounding box center [680, 71] width 17 height 24
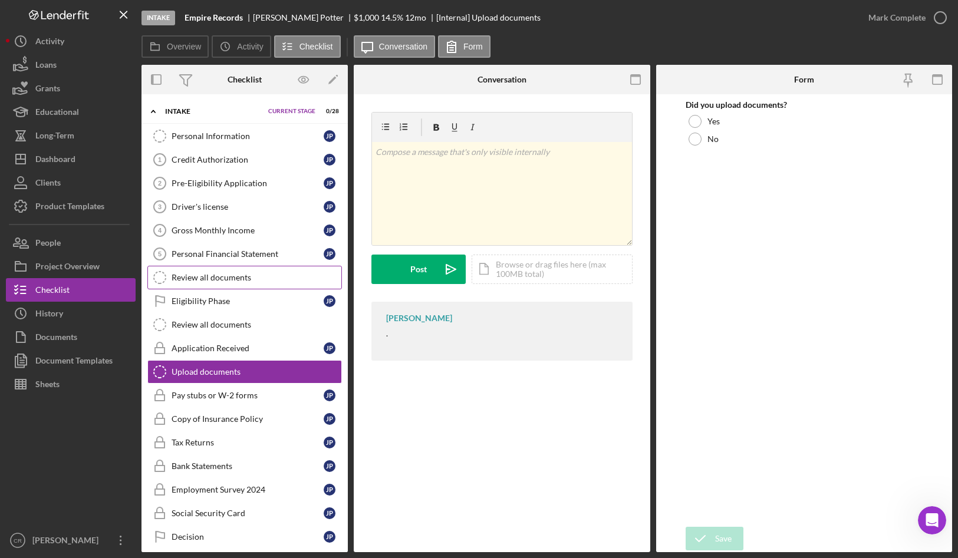
scroll to position [324, 0]
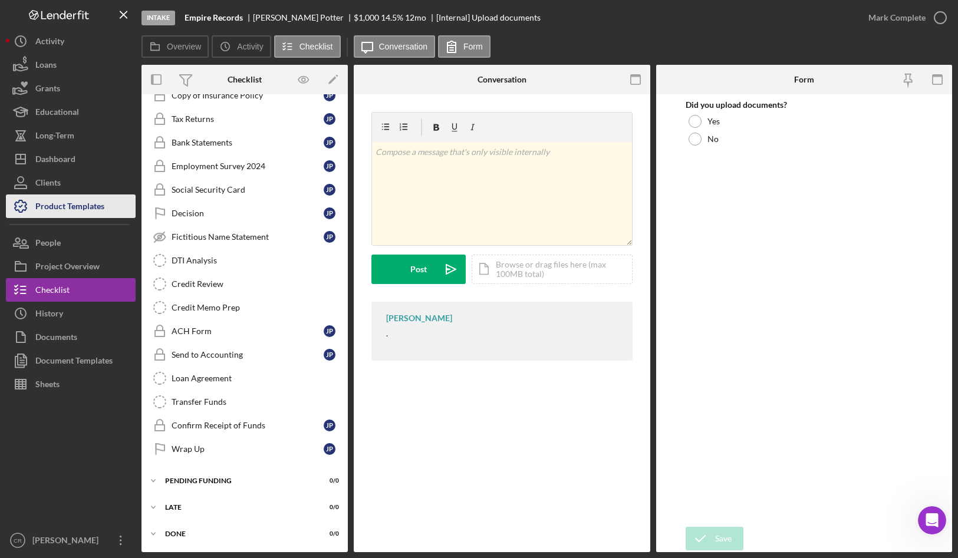
click at [77, 205] on div "Product Templates" at bounding box center [69, 207] width 69 height 27
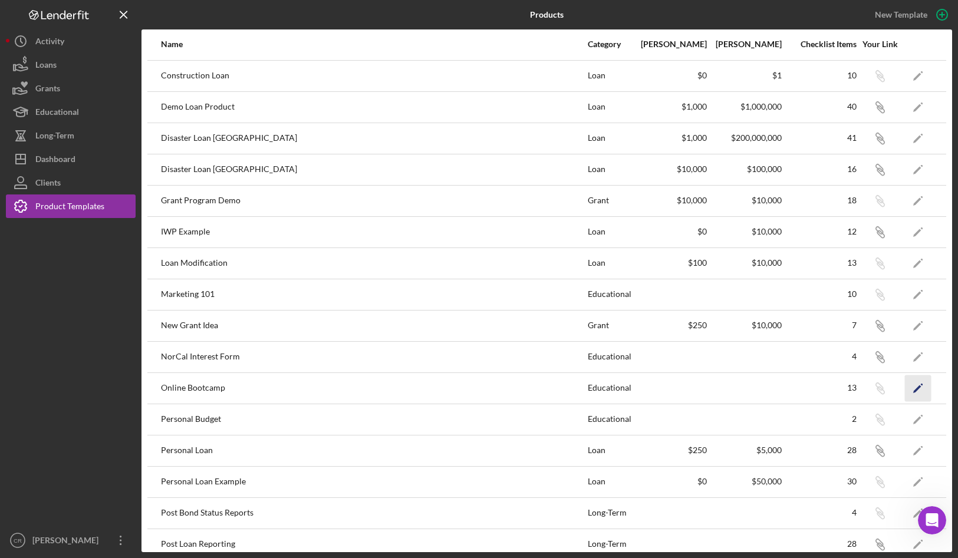
scroll to position [281, 0]
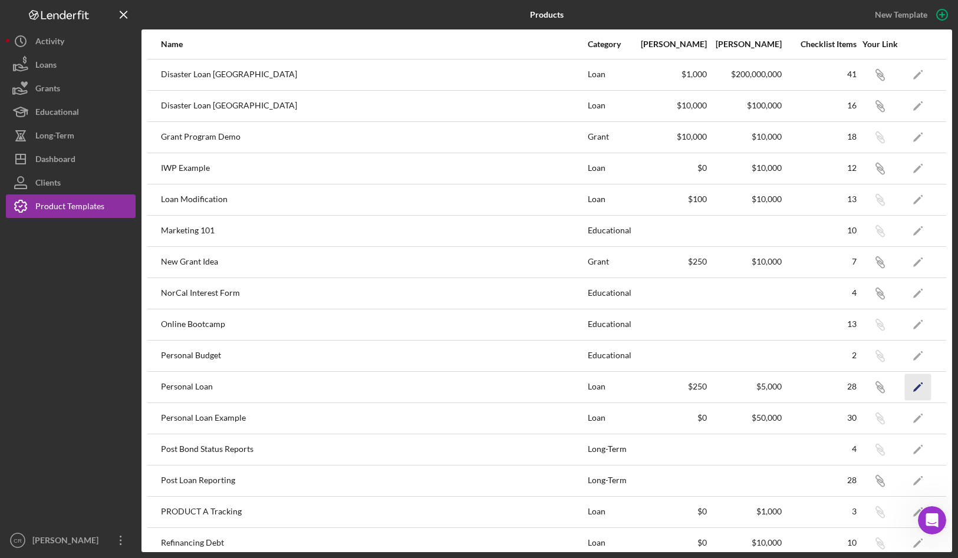
click at [913, 388] on polygon "button" at bounding box center [917, 388] width 8 height 8
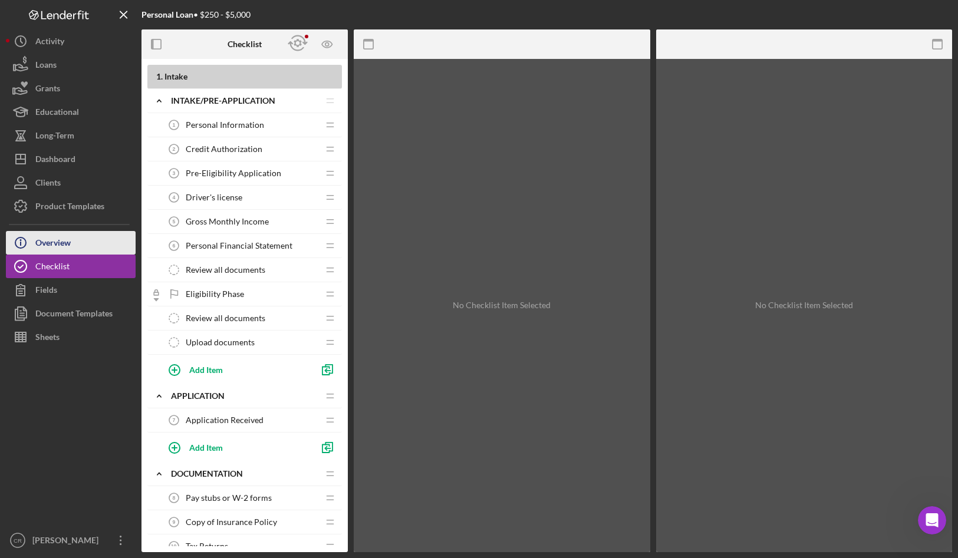
click at [78, 234] on button "Icon/Info Overview" at bounding box center [71, 243] width 130 height 24
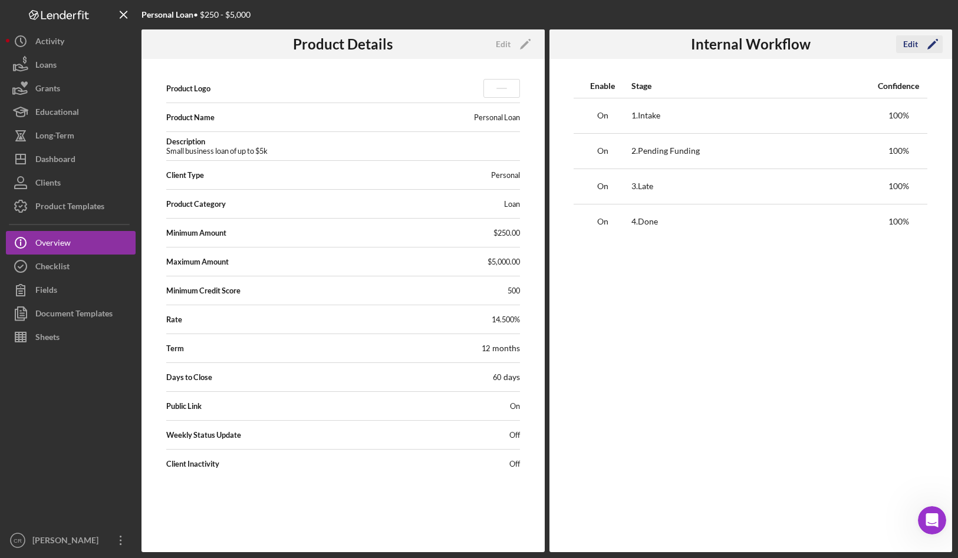
click at [916, 42] on div "Edit" at bounding box center [910, 44] width 15 height 18
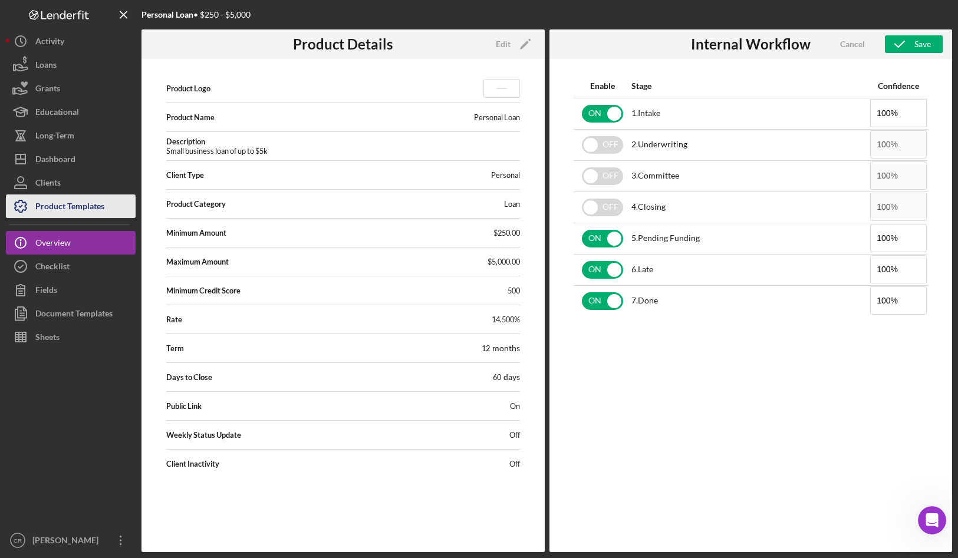
click at [58, 213] on div "Product Templates" at bounding box center [69, 207] width 69 height 27
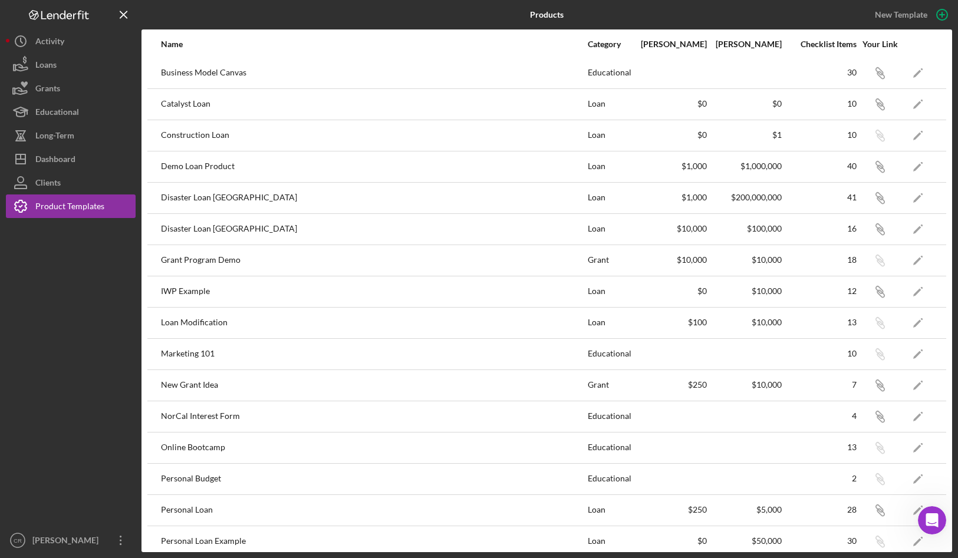
scroll to position [206, 0]
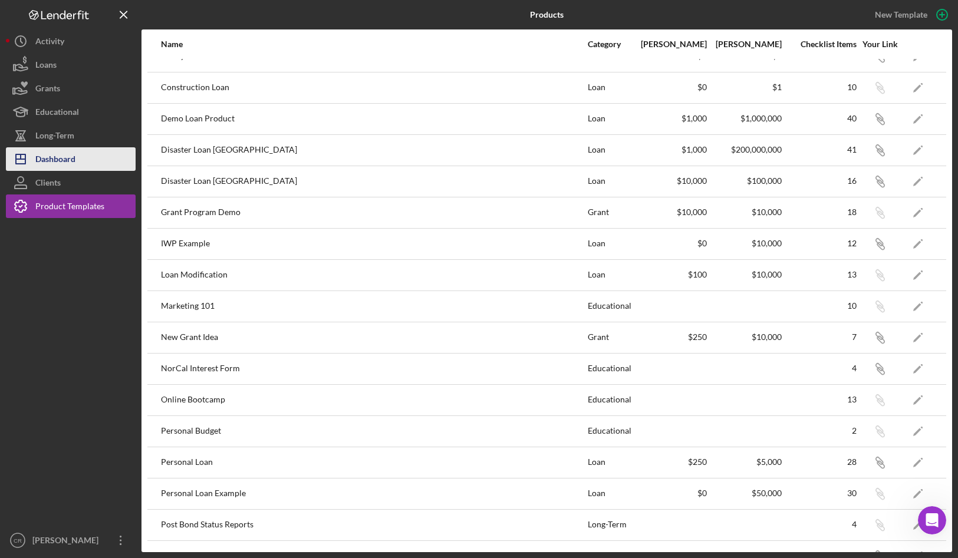
click at [46, 161] on div "Dashboard" at bounding box center [55, 160] width 40 height 27
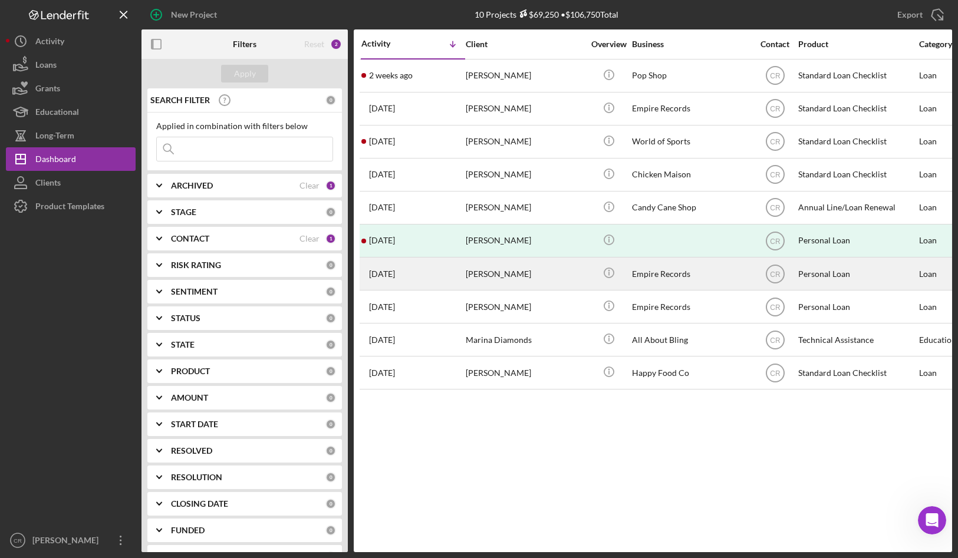
click at [515, 269] on div "[PERSON_NAME]" at bounding box center [525, 273] width 118 height 31
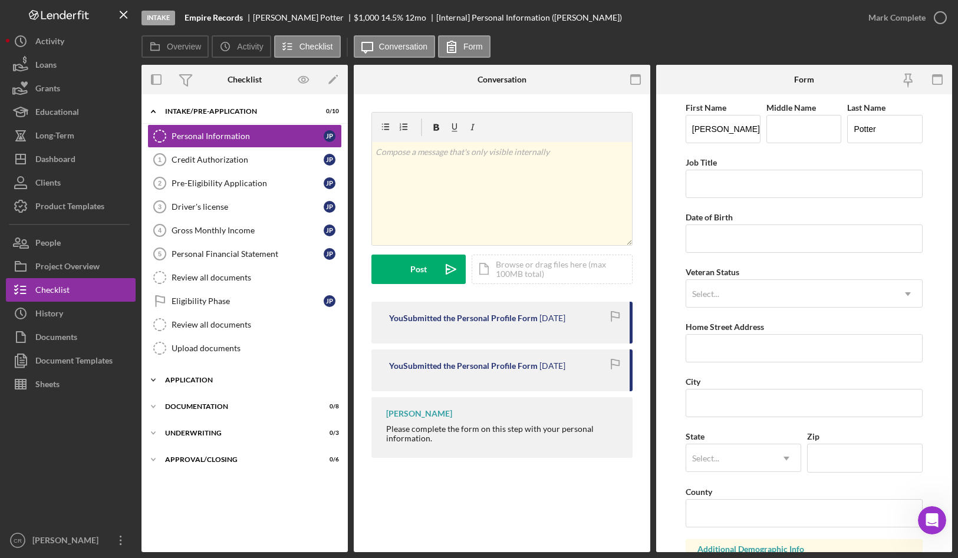
click at [208, 382] on div "Application" at bounding box center [249, 380] width 168 height 7
click at [202, 447] on div "Icon/Expander Documentation 0 / 8" at bounding box center [244, 437] width 206 height 24
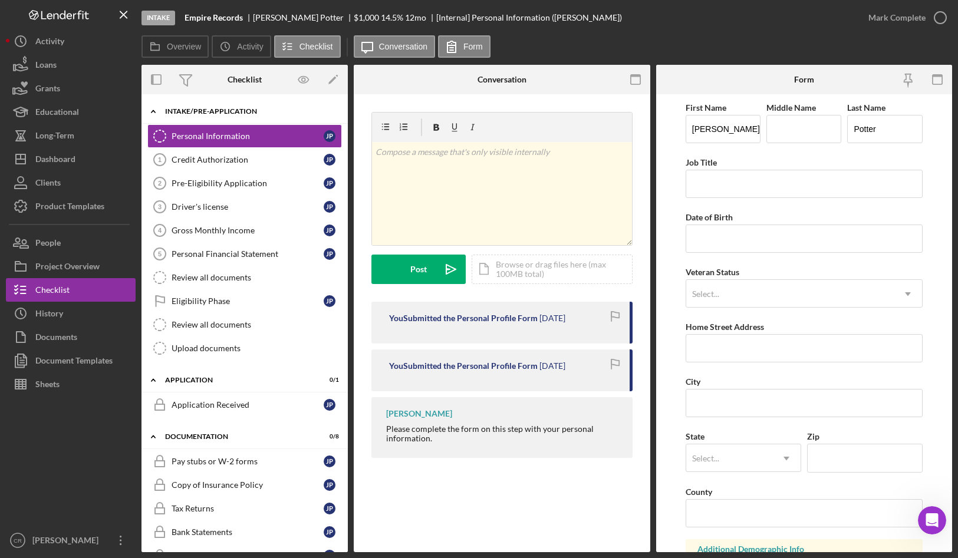
click at [209, 108] on div "Intake/Pre-application" at bounding box center [249, 111] width 168 height 7
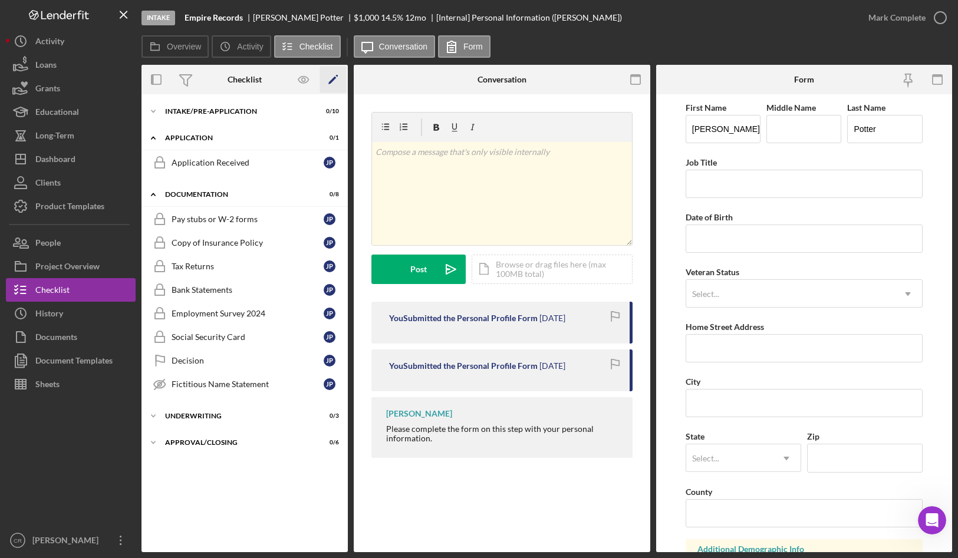
click at [328, 81] on icon "Icon/Edit" at bounding box center [333, 80] width 27 height 27
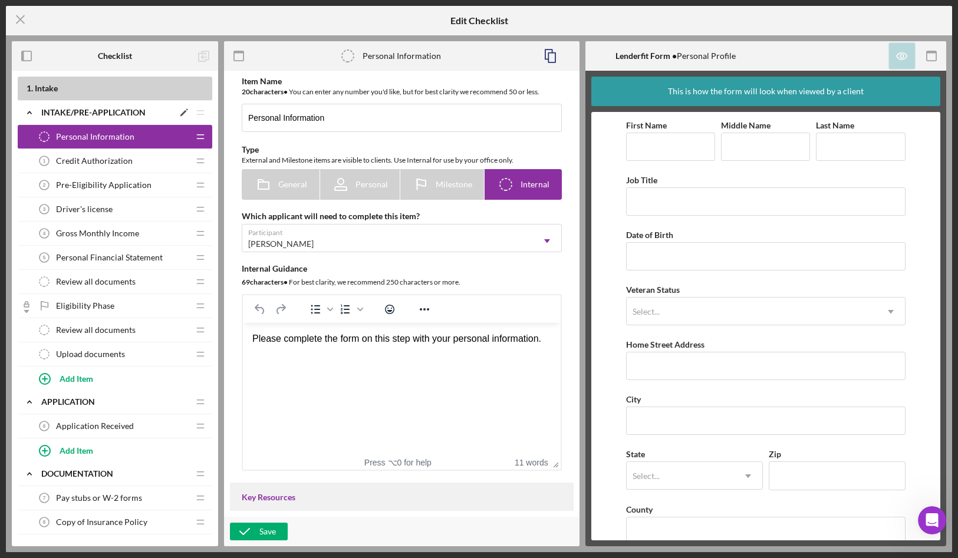
click at [25, 111] on icon "Icon/Expander" at bounding box center [30, 113] width 24 height 24
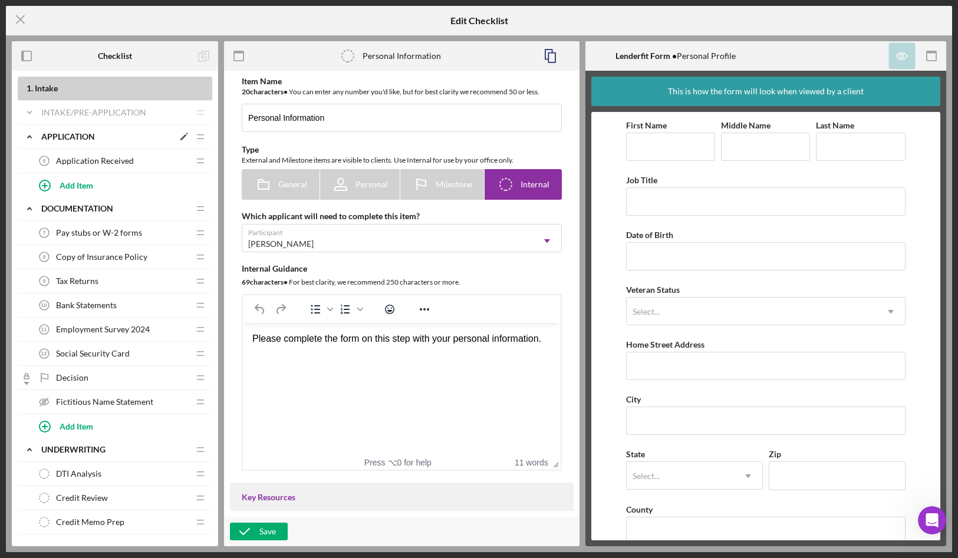
click at [29, 131] on icon "Icon/Expander" at bounding box center [30, 137] width 24 height 24
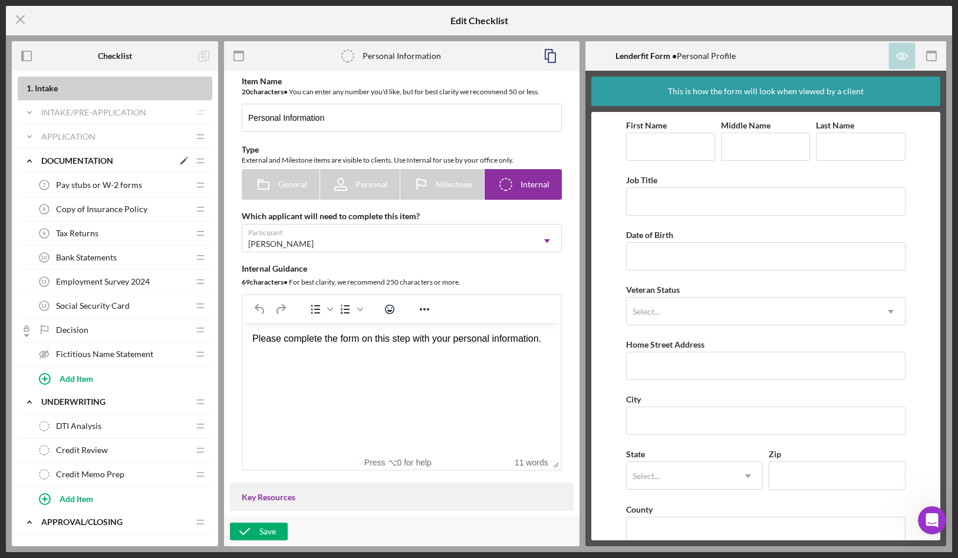
click at [29, 160] on polyline at bounding box center [30, 161] width 4 height 2
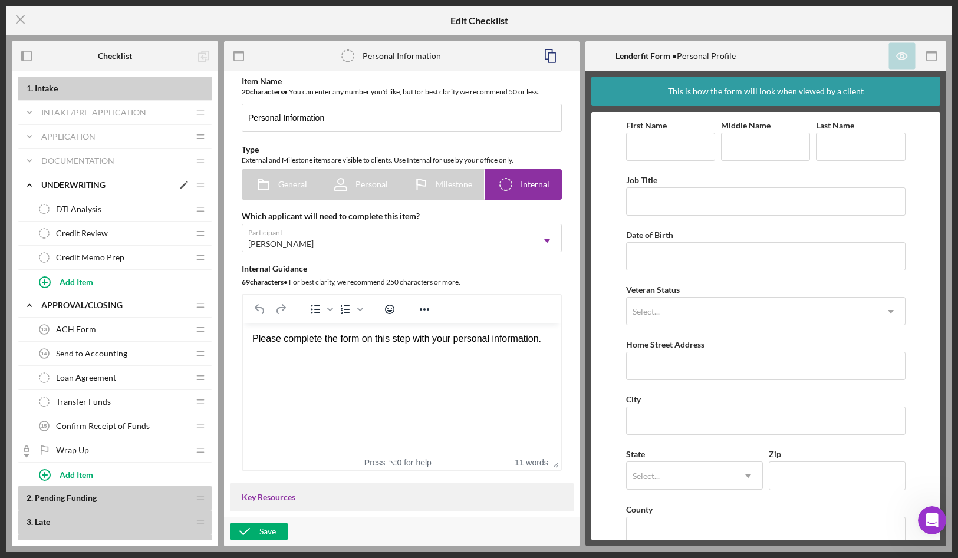
click at [30, 183] on icon "Icon/Expander" at bounding box center [30, 185] width 24 height 24
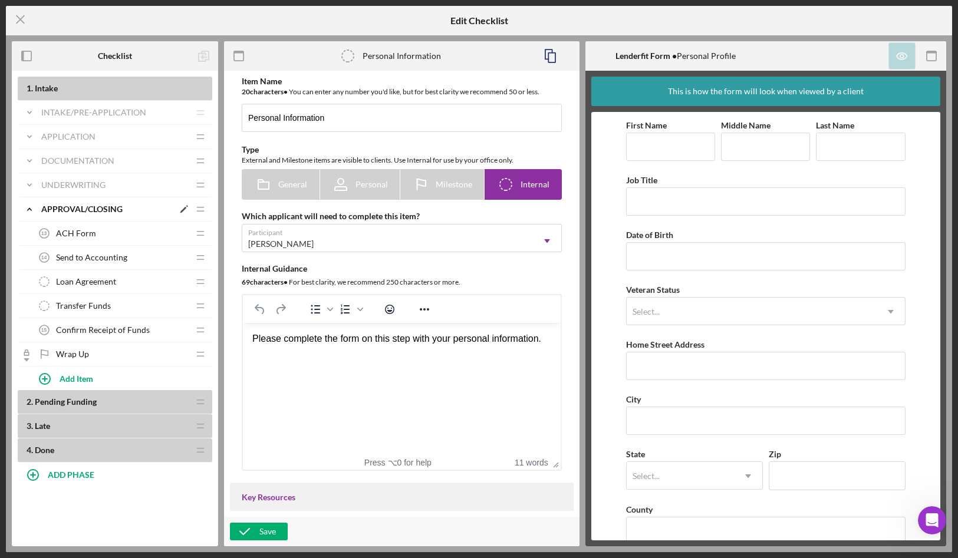
click at [27, 209] on icon "Icon/Expander" at bounding box center [30, 209] width 24 height 24
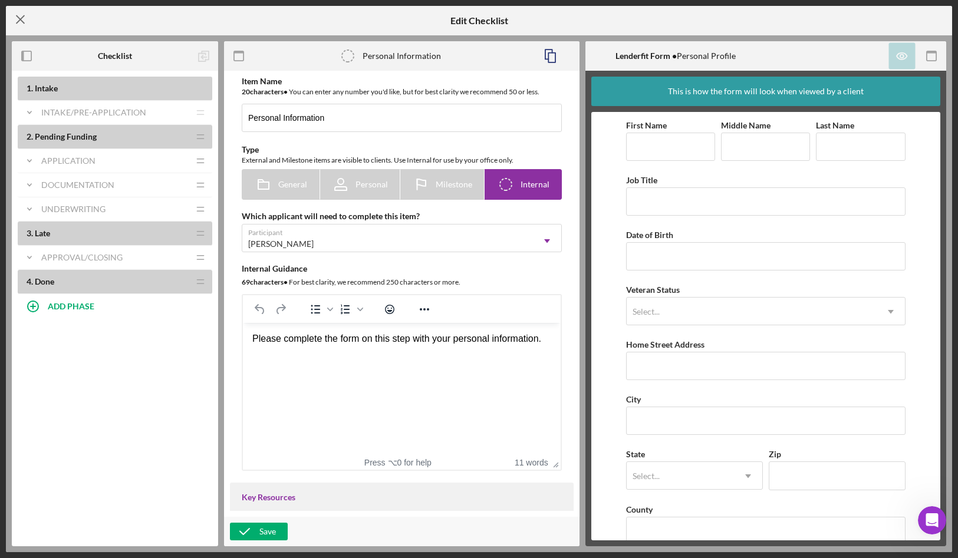
click at [19, 16] on icon "Icon/Menu Close" at bounding box center [20, 19] width 29 height 29
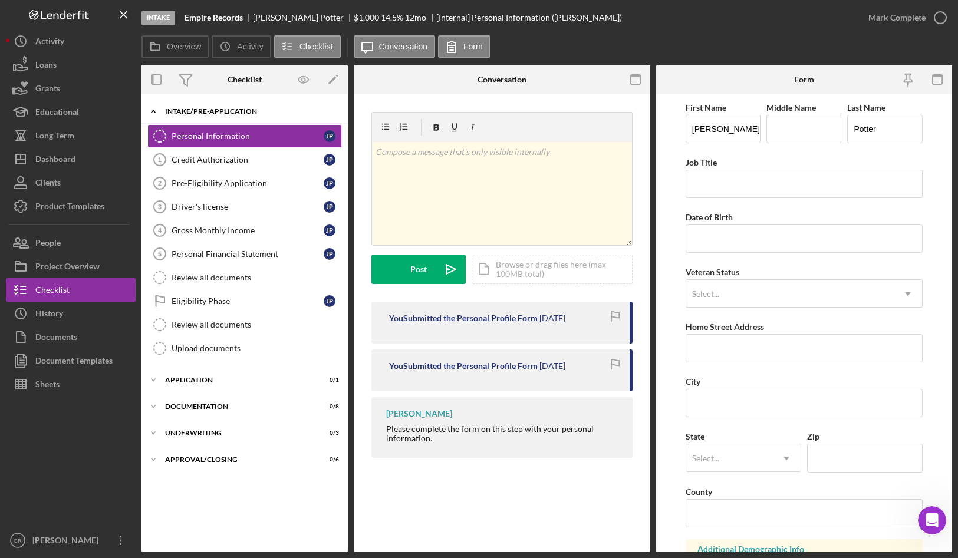
click at [151, 108] on icon "Icon/Expander" at bounding box center [153, 112] width 24 height 24
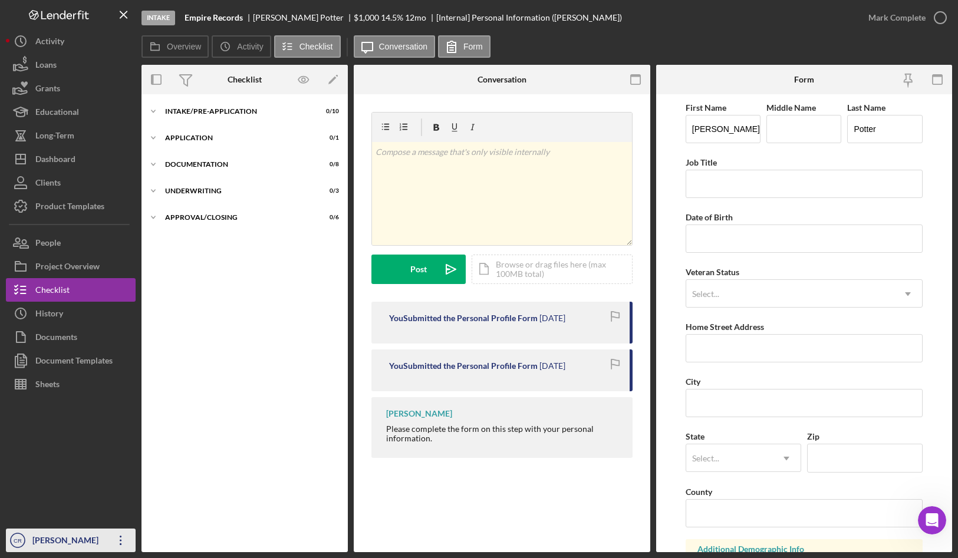
click at [50, 539] on div "[PERSON_NAME]" at bounding box center [67, 542] width 77 height 27
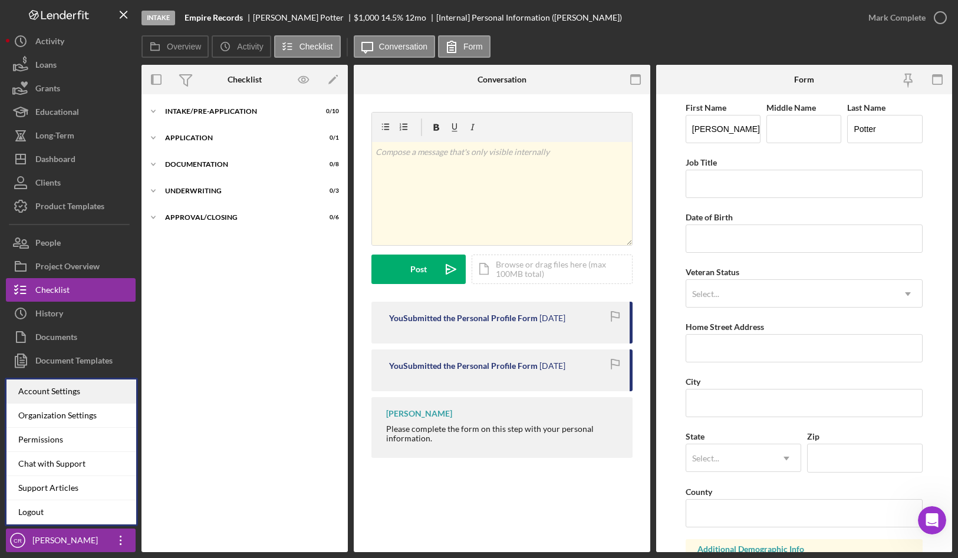
click at [65, 385] on div "Account Settings" at bounding box center [71, 392] width 130 height 24
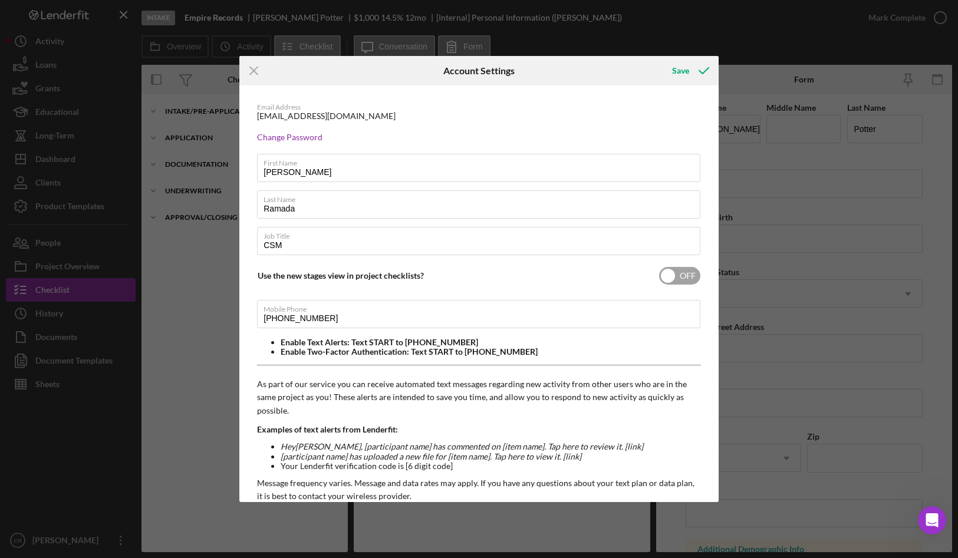
click at [668, 276] on input "checkbox" at bounding box center [679, 276] width 41 height 18
checkbox input "true"
click at [684, 67] on div "Save" at bounding box center [680, 71] width 17 height 24
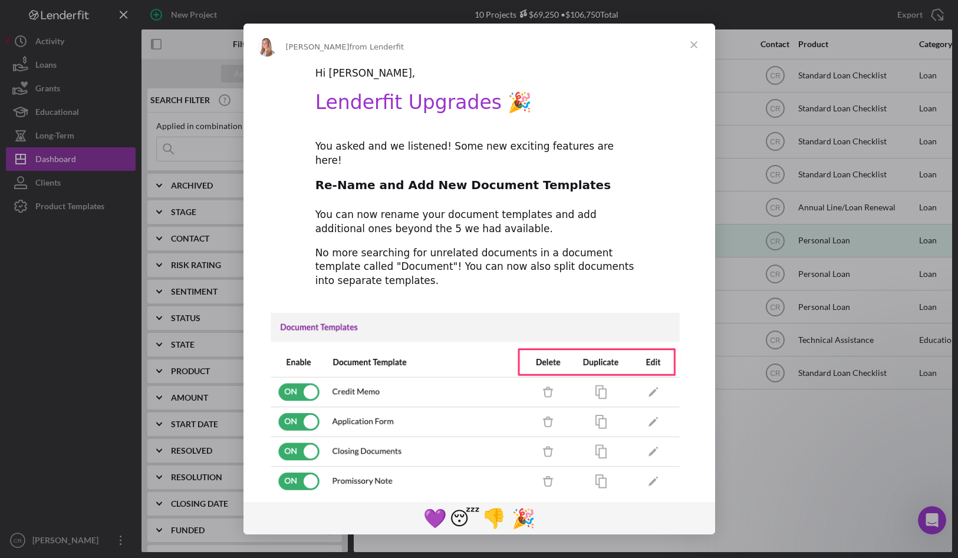
scroll to position [25, 0]
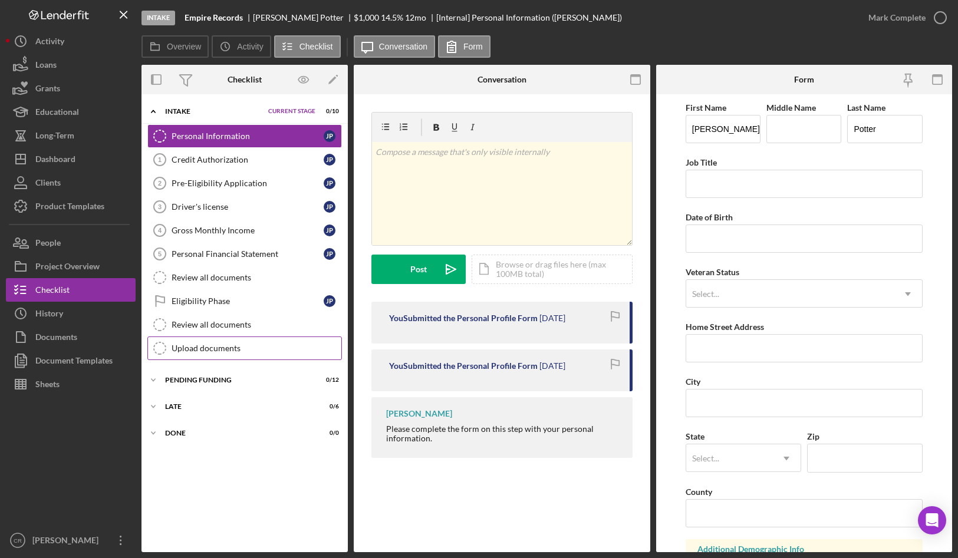
click at [208, 352] on div "Upload documents" at bounding box center [256, 348] width 170 height 9
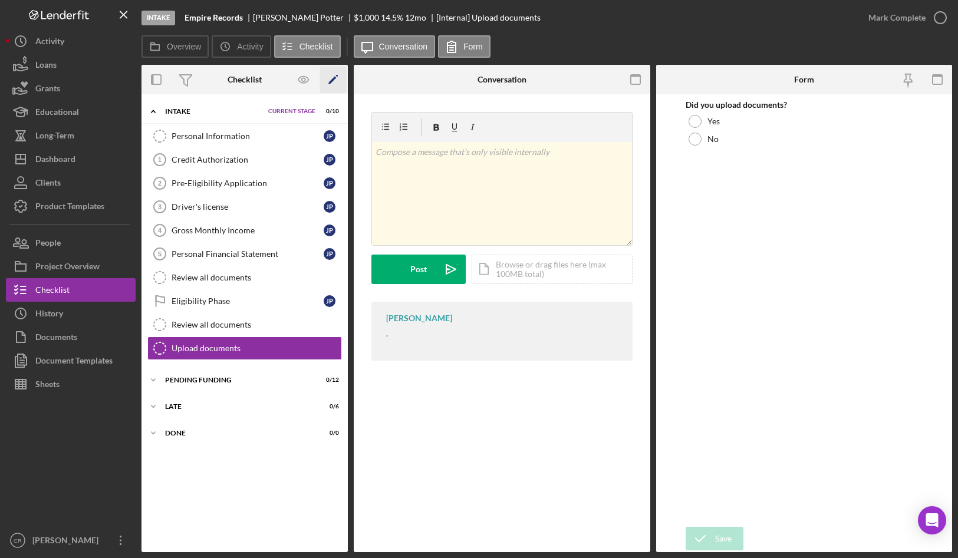
click at [335, 83] on icon "Icon/Edit" at bounding box center [333, 80] width 27 height 27
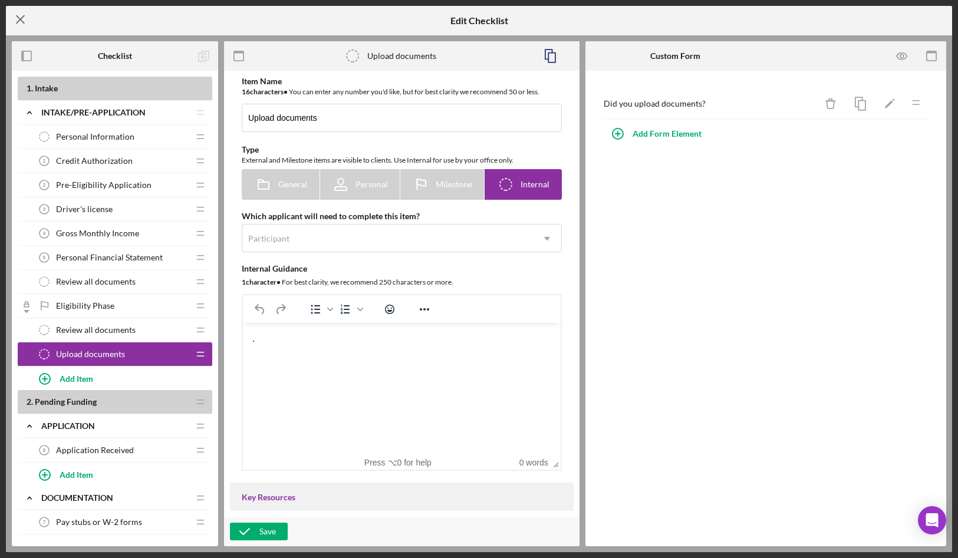
click at [18, 19] on icon "Icon/Menu Close" at bounding box center [20, 19] width 29 height 29
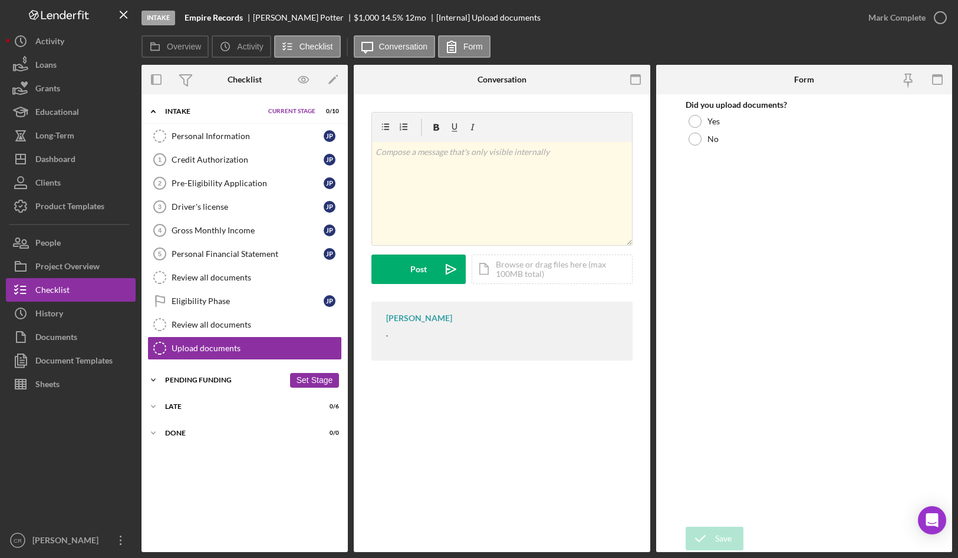
click at [209, 382] on div "Pending Funding" at bounding box center [224, 380] width 119 height 7
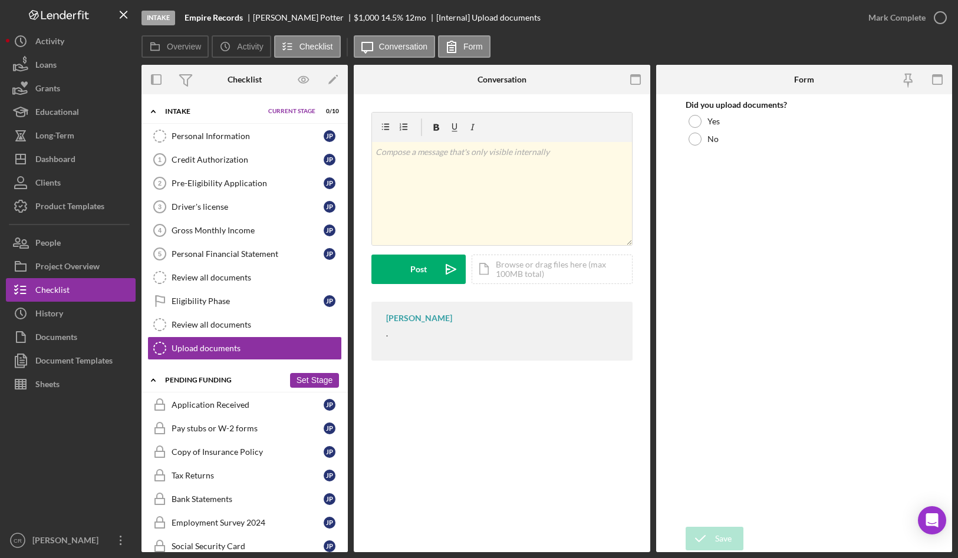
click at [187, 382] on div "Pending Funding" at bounding box center [224, 380] width 119 height 7
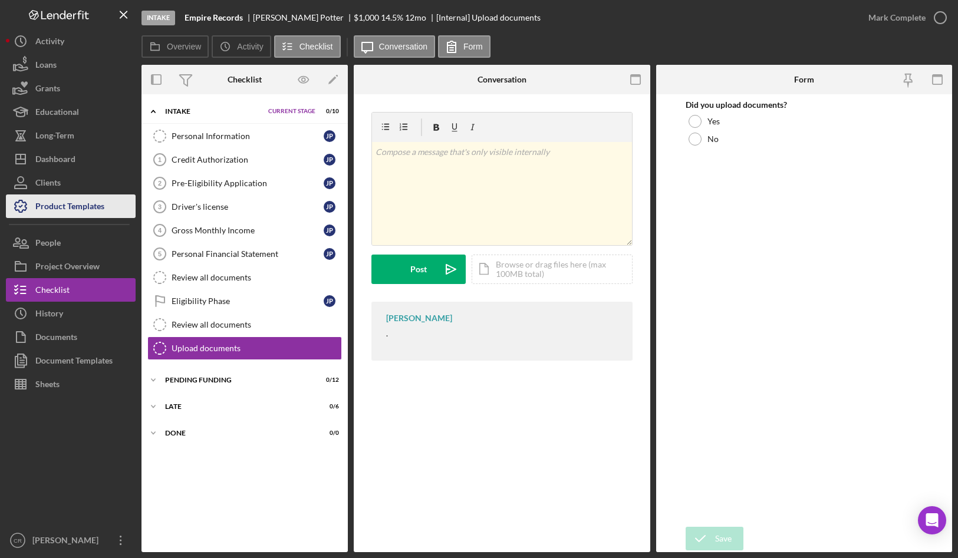
click at [76, 207] on div "Product Templates" at bounding box center [69, 207] width 69 height 27
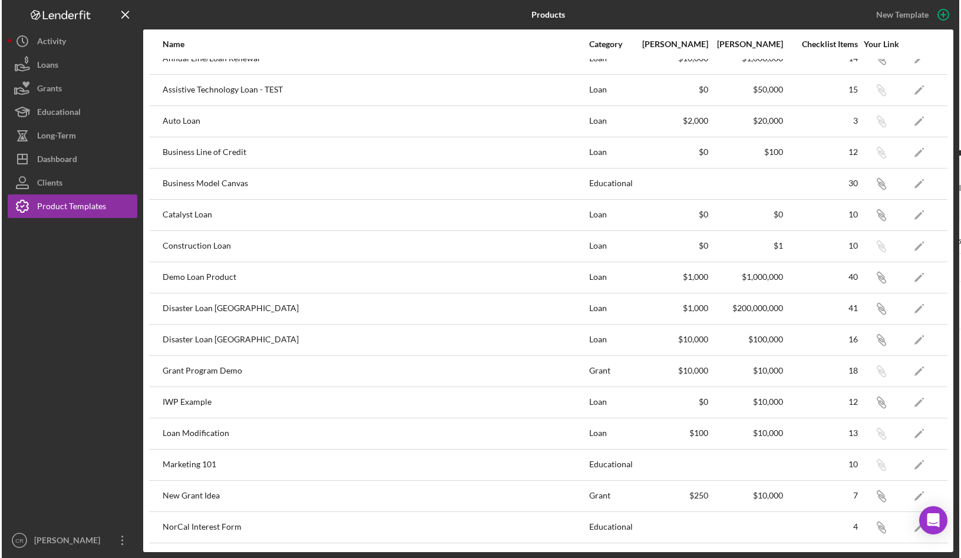
scroll to position [34, 0]
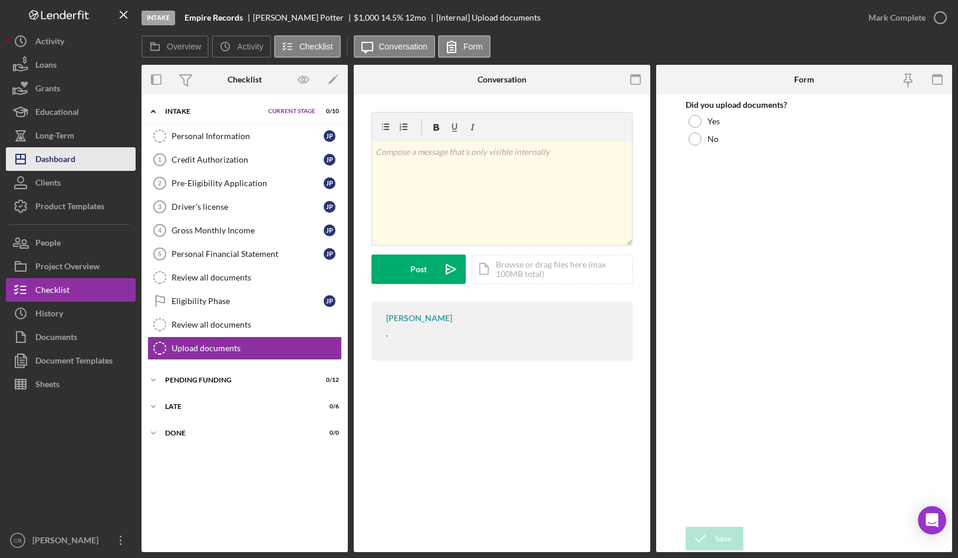
click at [79, 160] on button "Icon/Dashboard Dashboard" at bounding box center [71, 159] width 130 height 24
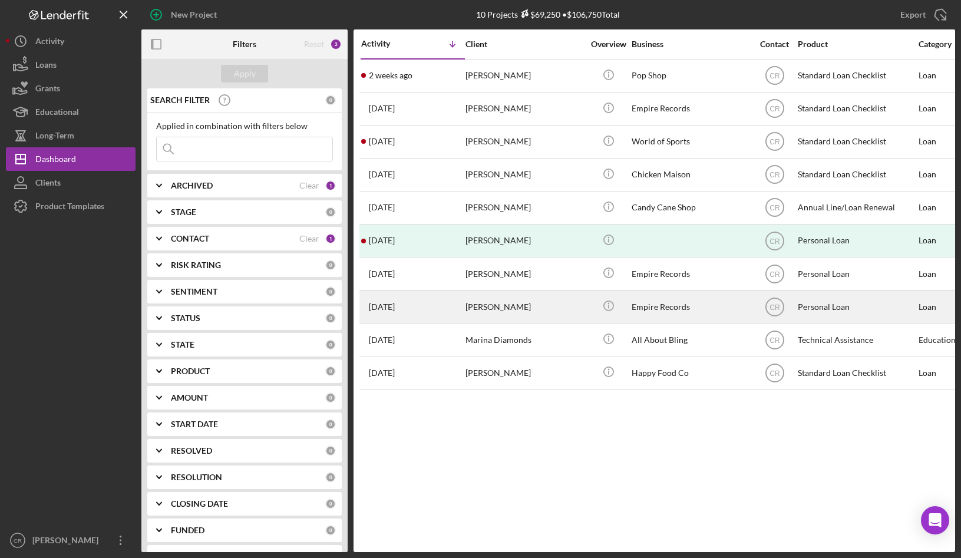
click at [505, 312] on div "[PERSON_NAME]" at bounding box center [525, 306] width 118 height 31
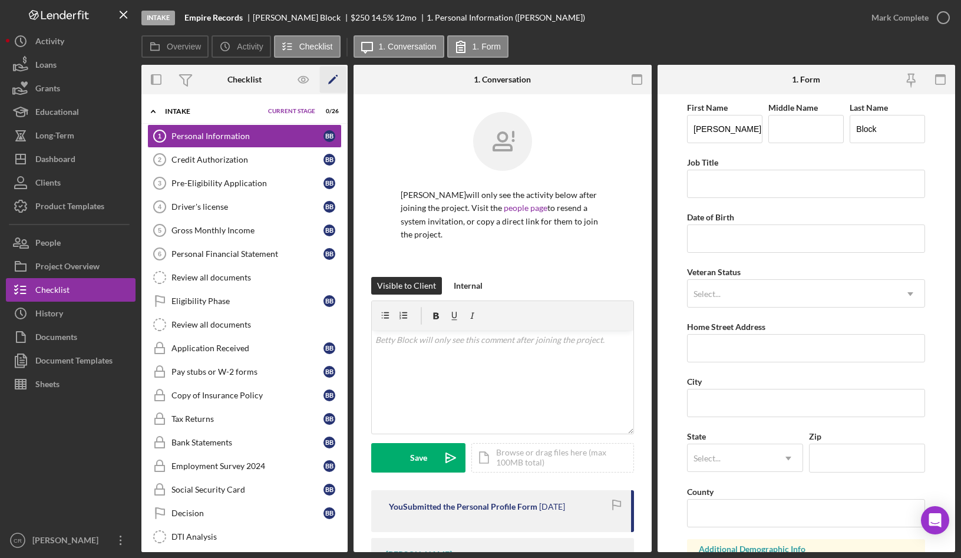
click at [338, 78] on icon "Icon/Edit" at bounding box center [333, 80] width 27 height 27
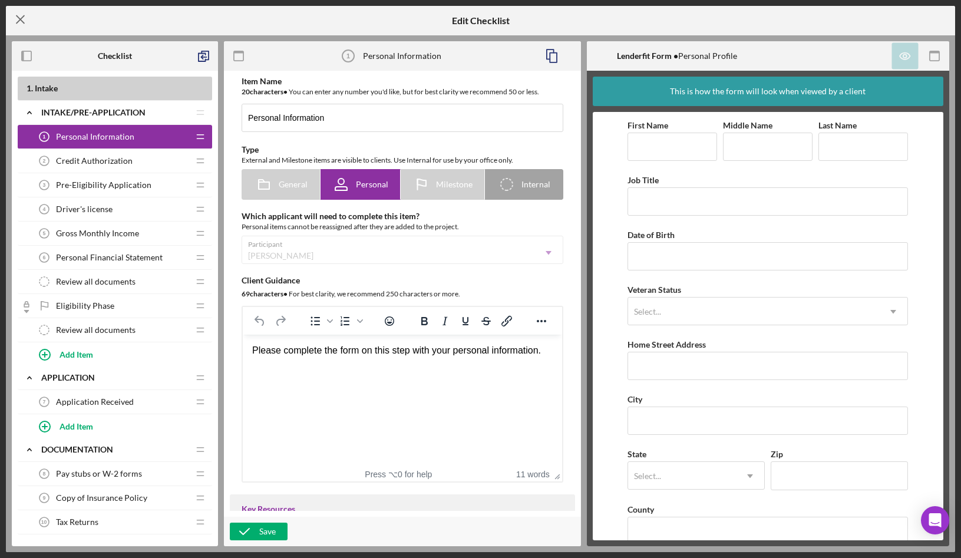
click at [19, 18] on icon "Icon/Menu Close" at bounding box center [20, 19] width 29 height 29
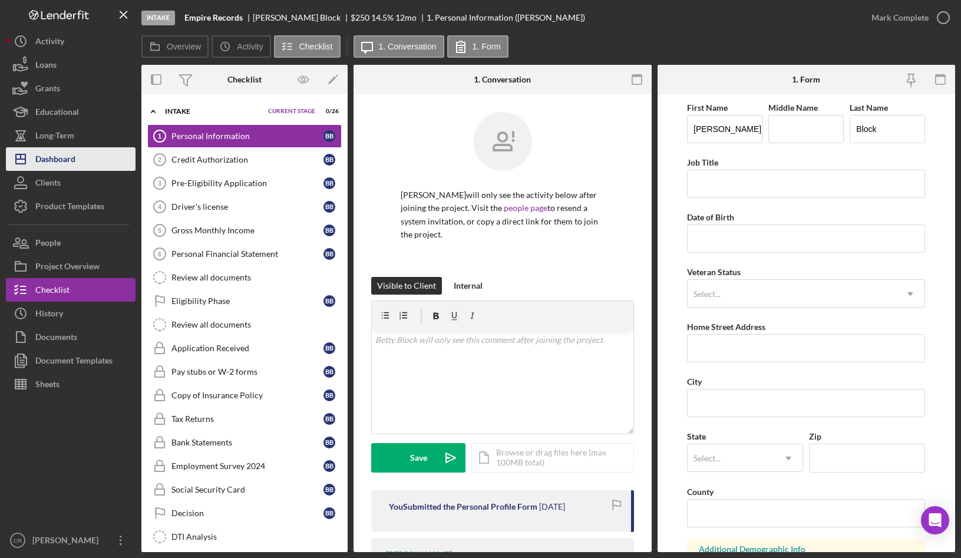
click at [74, 156] on div "Dashboard" at bounding box center [55, 160] width 40 height 27
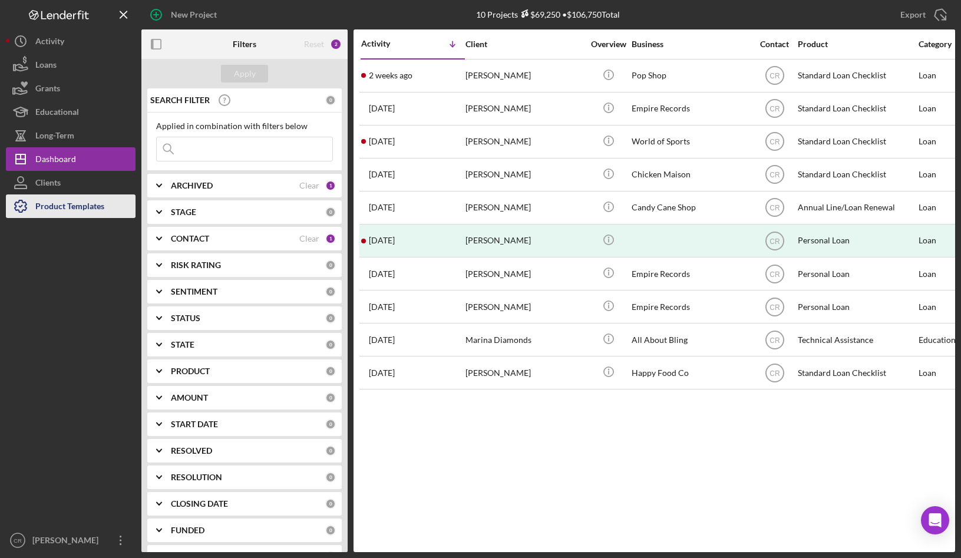
click at [93, 204] on div "Product Templates" at bounding box center [69, 207] width 69 height 27
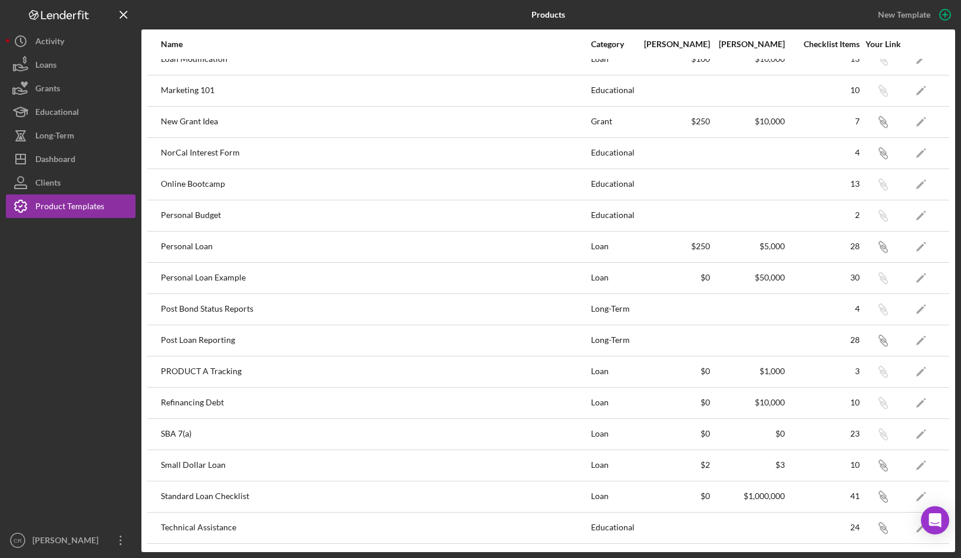
scroll to position [481, 0]
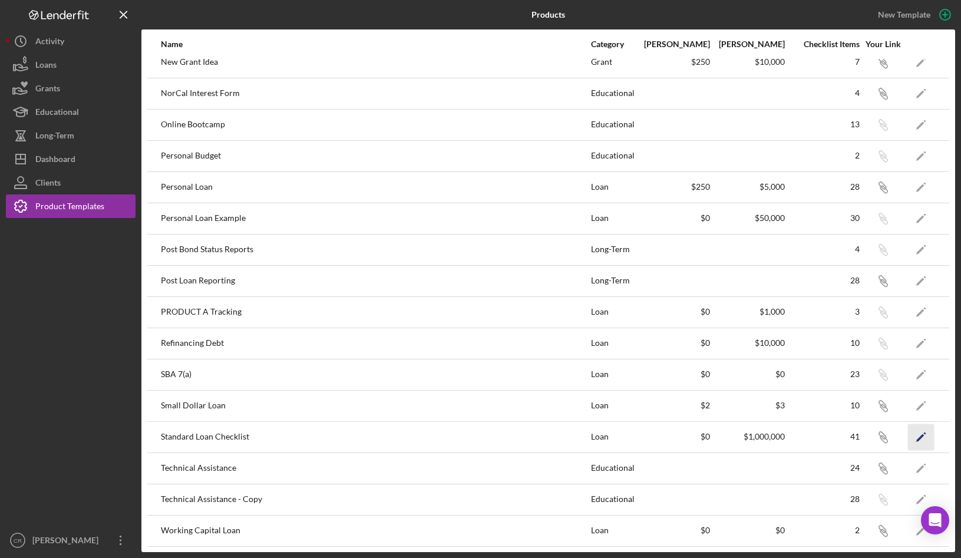
click at [910, 435] on icon "Icon/Edit" at bounding box center [921, 437] width 27 height 27
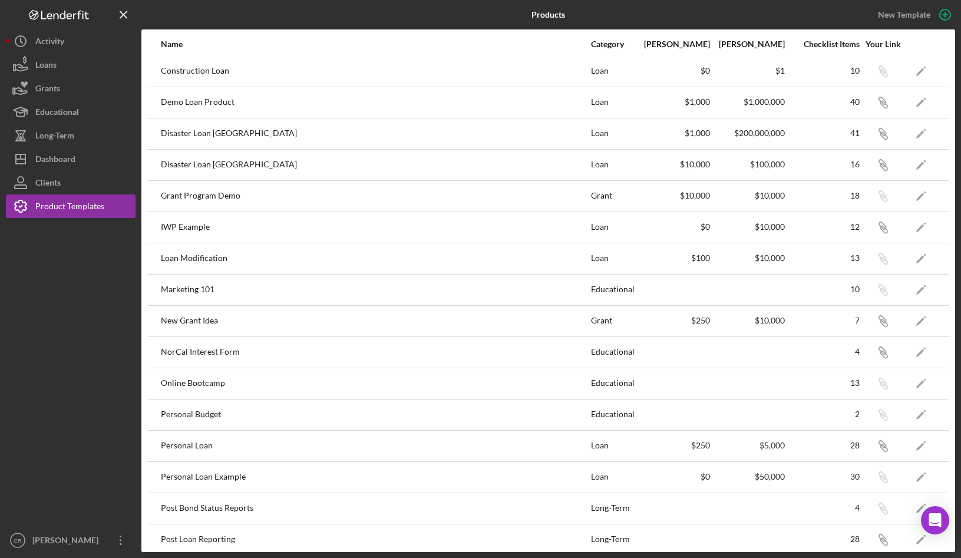
scroll to position [223, 0]
click at [916, 443] on icon "Icon/Edit" at bounding box center [921, 444] width 27 height 27
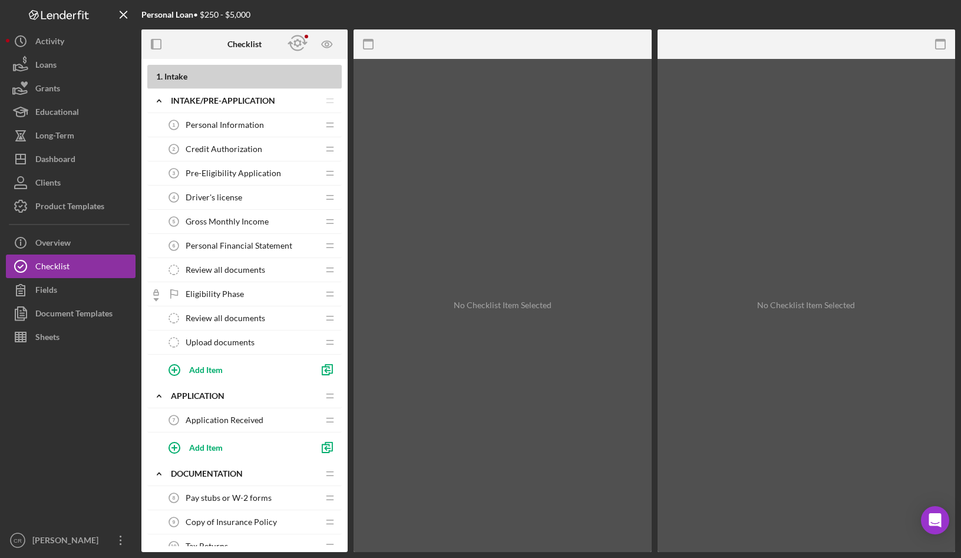
click at [206, 345] on span "Upload documents" at bounding box center [220, 342] width 69 height 9
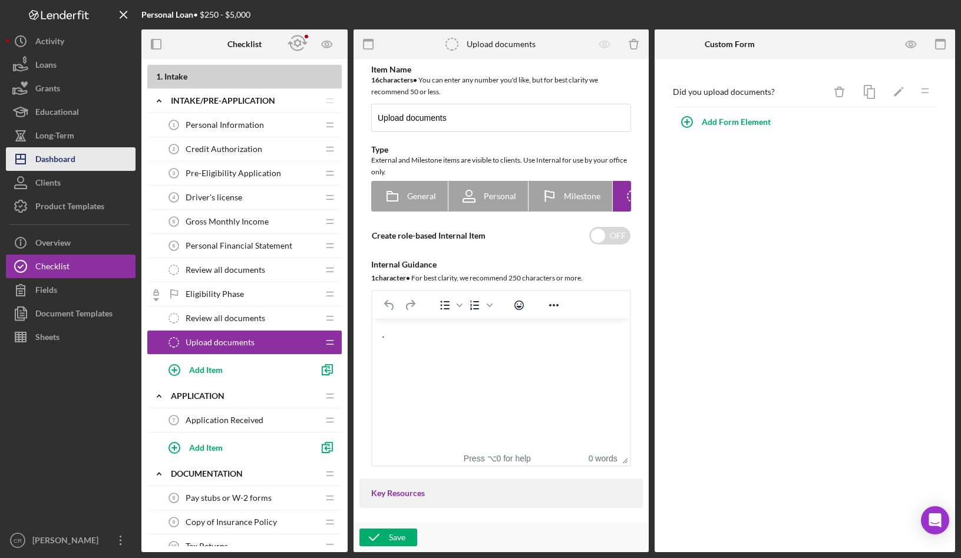
click at [77, 161] on button "Icon/Dashboard Dashboard" at bounding box center [71, 159] width 130 height 24
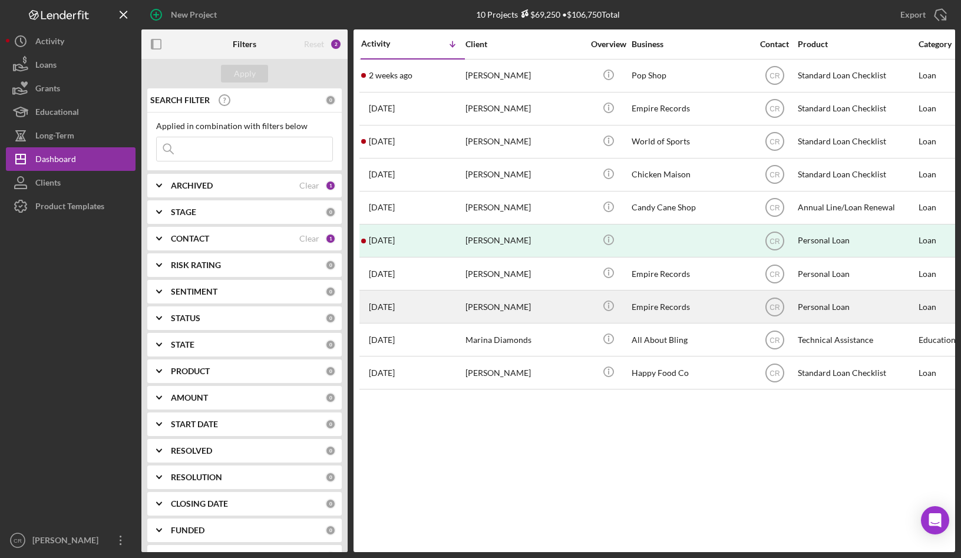
click at [518, 308] on div "[PERSON_NAME]" at bounding box center [525, 306] width 118 height 31
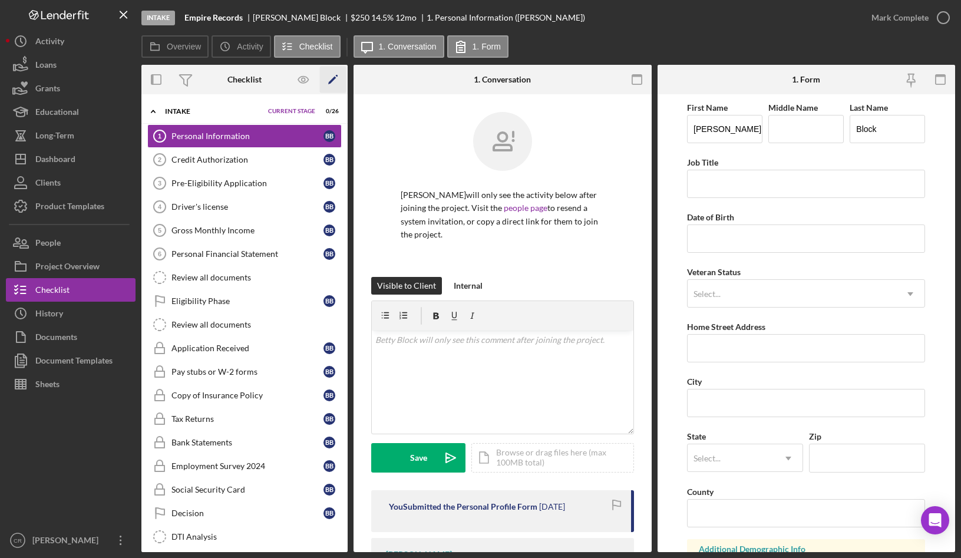
click at [333, 84] on icon "Icon/Edit" at bounding box center [333, 80] width 27 height 27
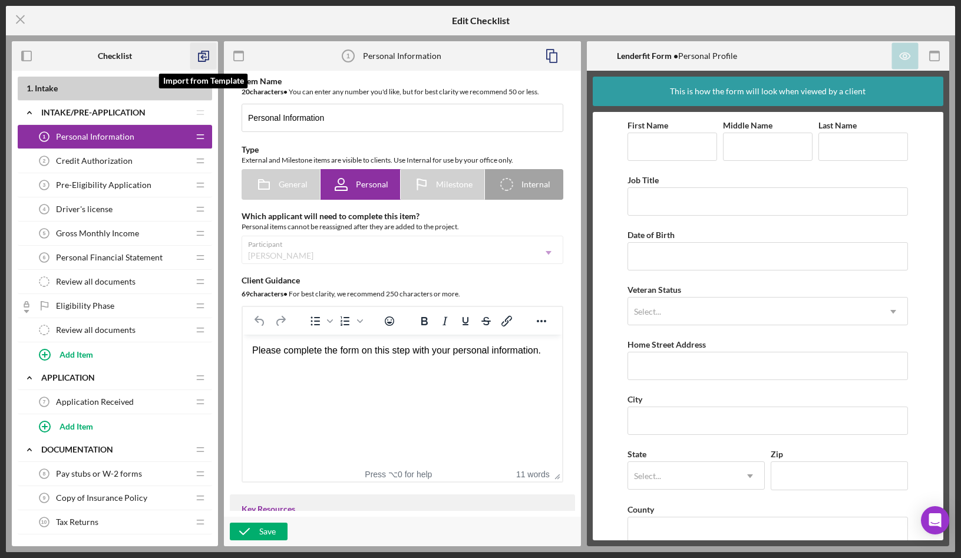
click at [206, 61] on polyline "button" at bounding box center [202, 58] width 7 height 8
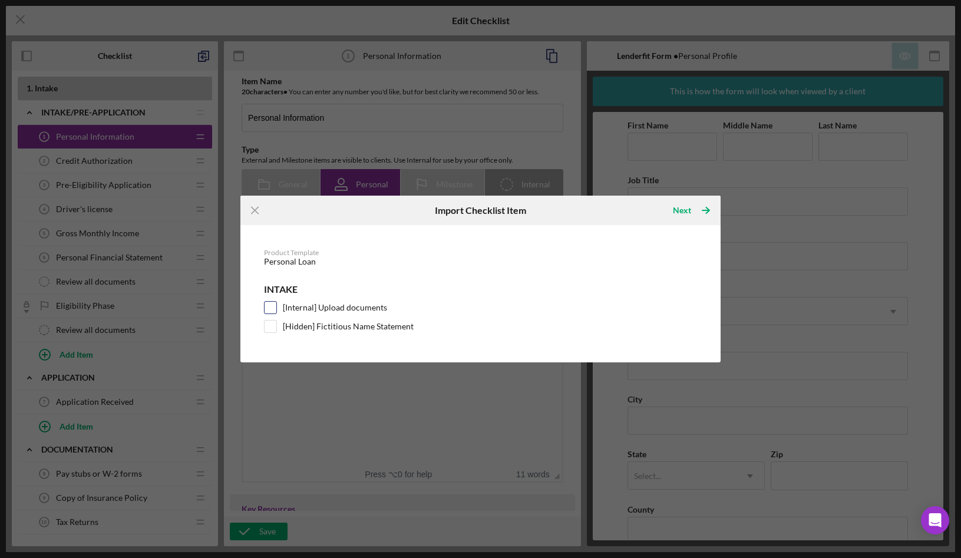
click at [270, 308] on input "[Internal] Upload documents" at bounding box center [271, 308] width 12 height 12
checkbox input "true"
click at [683, 210] on div "Next" at bounding box center [682, 211] width 18 height 24
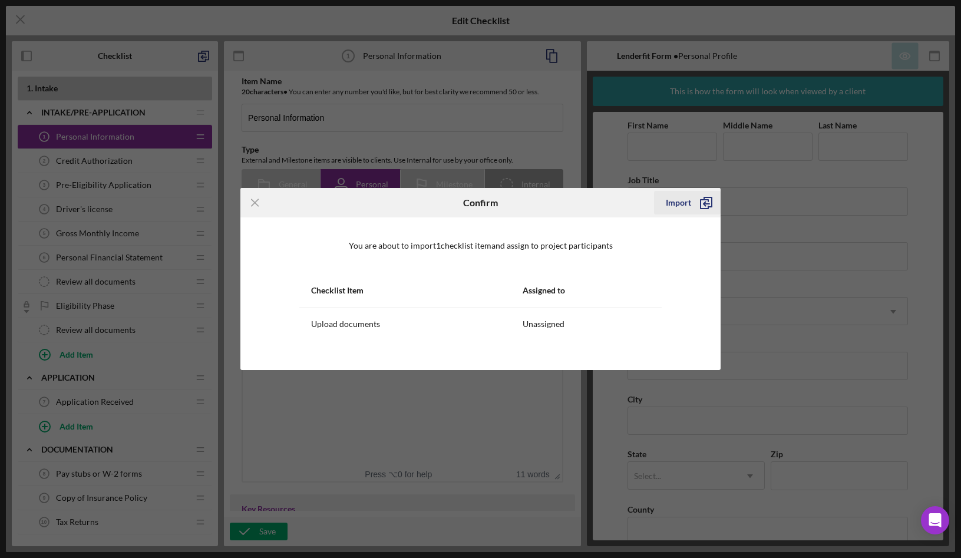
click at [688, 207] on div "Import" at bounding box center [678, 203] width 25 height 24
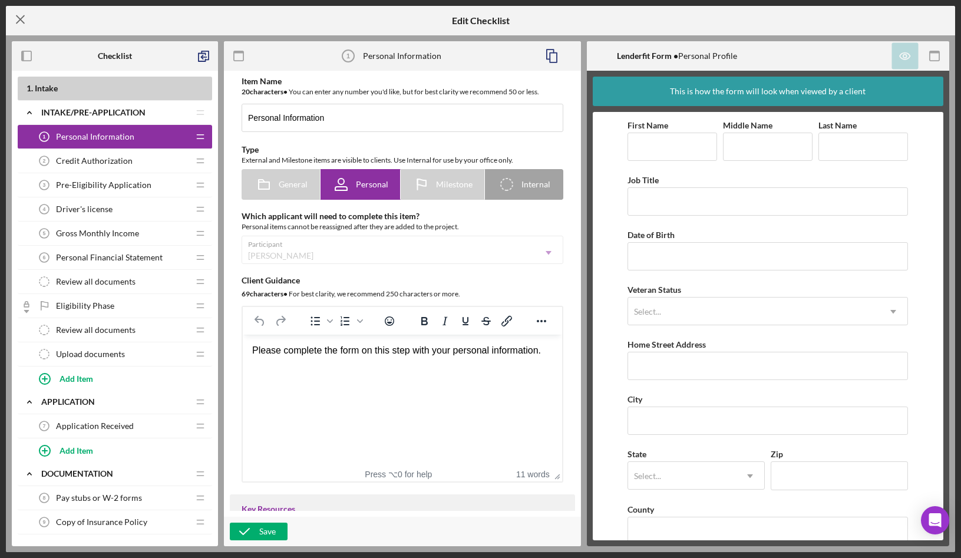
click at [21, 19] on line at bounding box center [21, 20] width 8 height 8
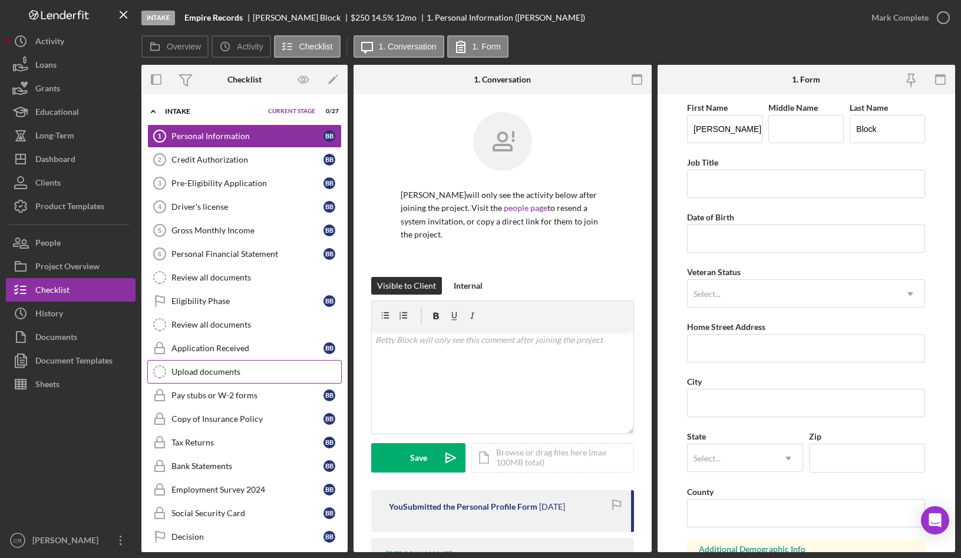
click at [212, 374] on div "Upload documents" at bounding box center [256, 371] width 170 height 9
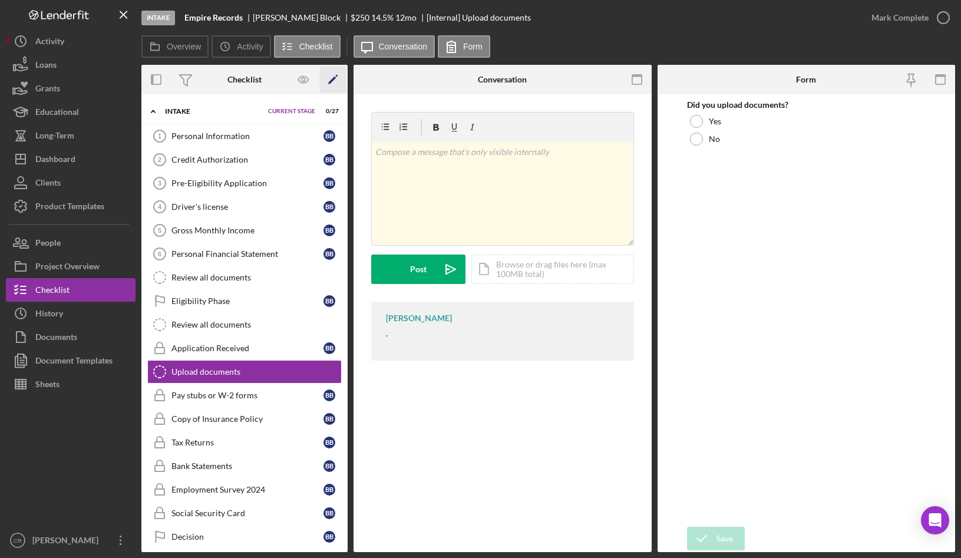
click at [336, 80] on icon "Icon/Edit" at bounding box center [333, 80] width 27 height 27
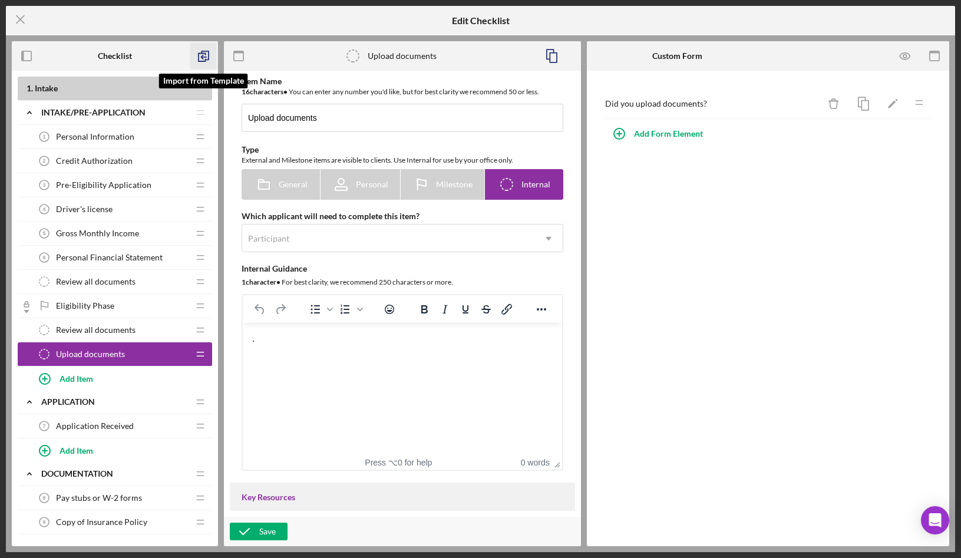
click at [203, 55] on icon "button" at bounding box center [203, 56] width 27 height 27
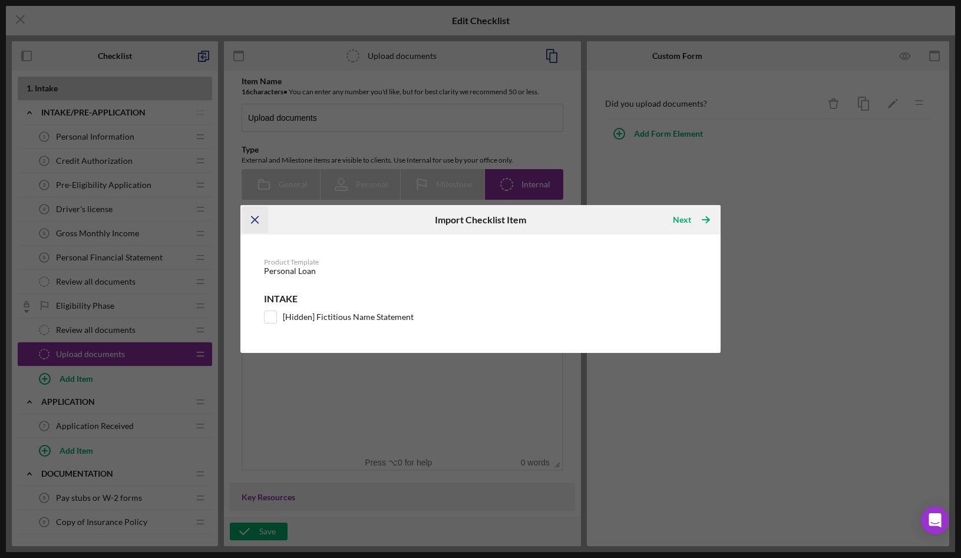
click at [255, 217] on icon "Icon/Menu Close" at bounding box center [255, 220] width 27 height 27
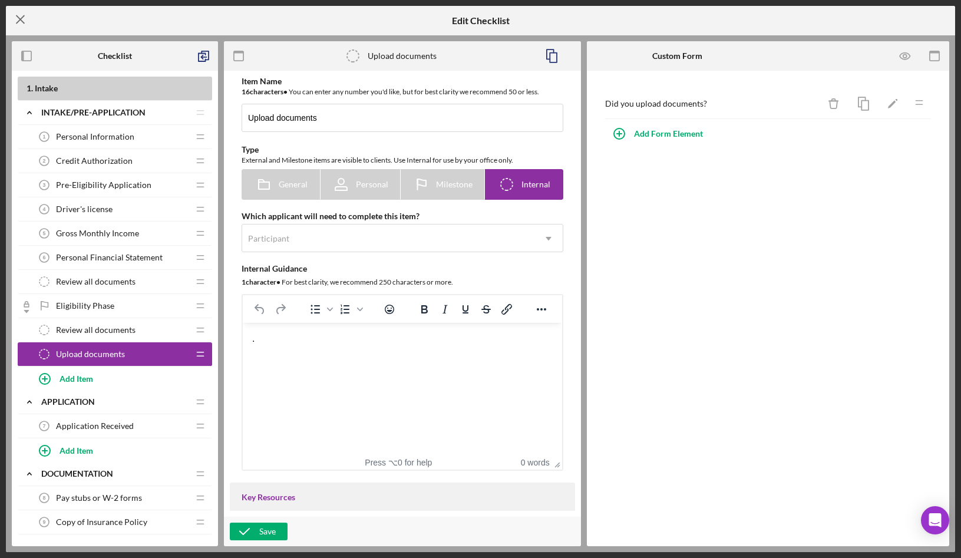
click at [20, 21] on icon "Icon/Menu Close" at bounding box center [20, 19] width 29 height 29
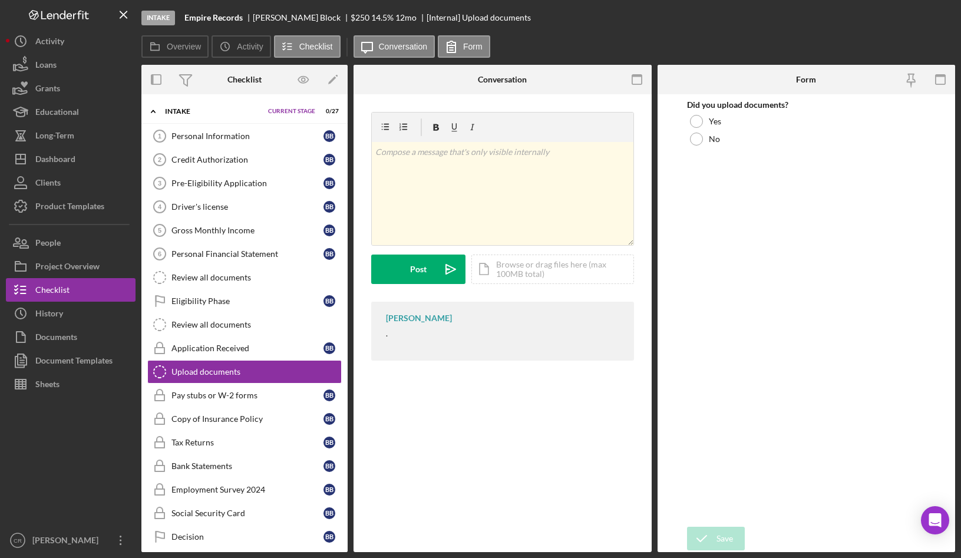
scroll to position [48, 0]
